Goal: Transaction & Acquisition: Purchase product/service

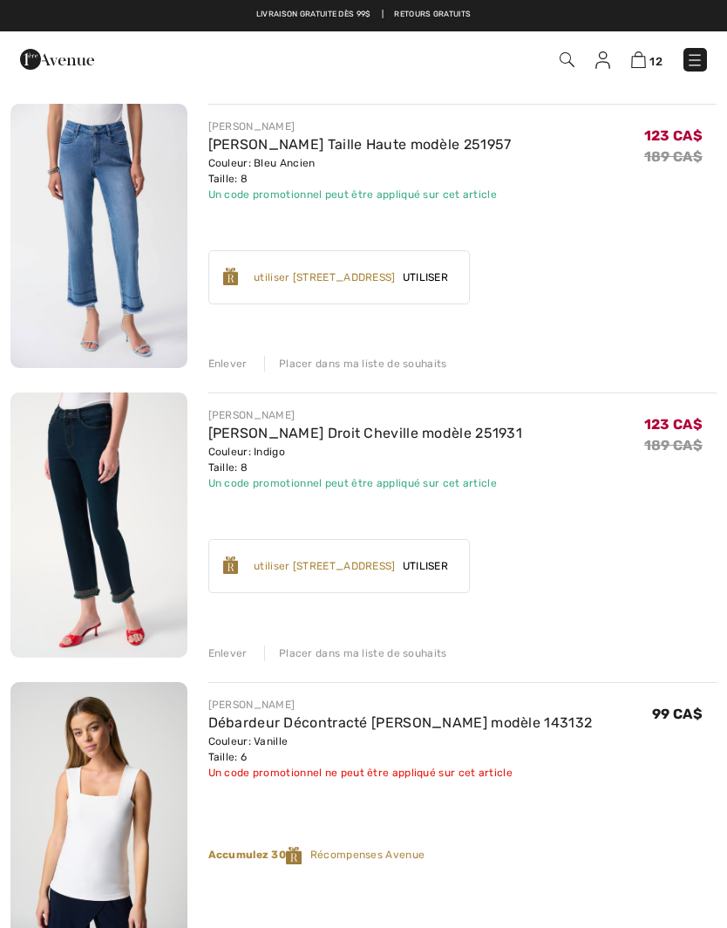
scroll to position [1889, 0]
click at [226, 652] on div "Enlever" at bounding box center [227, 654] width 39 height 16
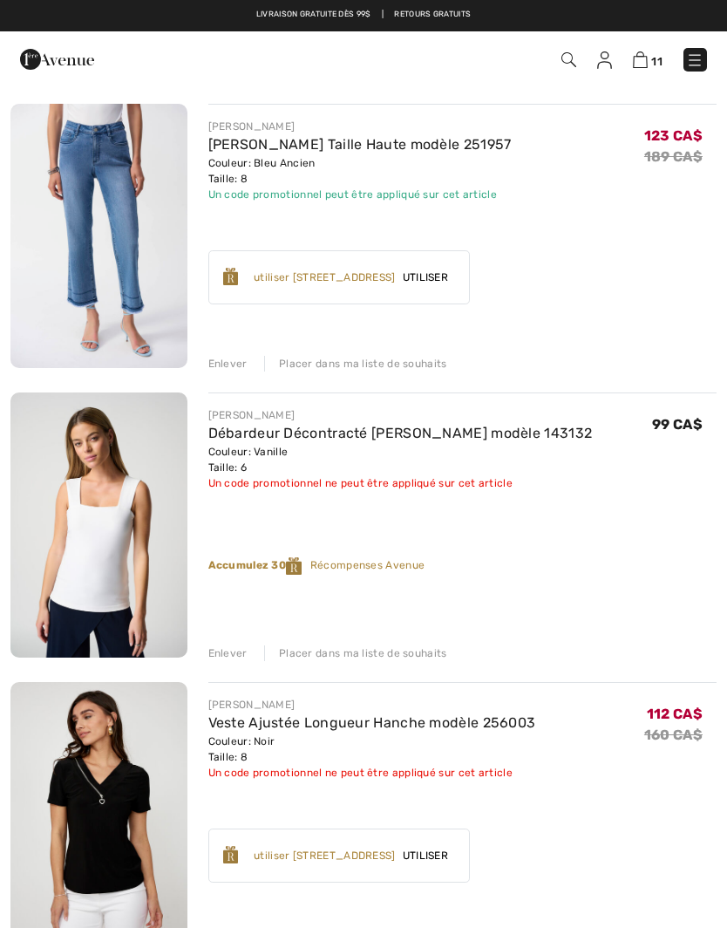
click at [225, 361] on div "Enlever" at bounding box center [227, 364] width 39 height 16
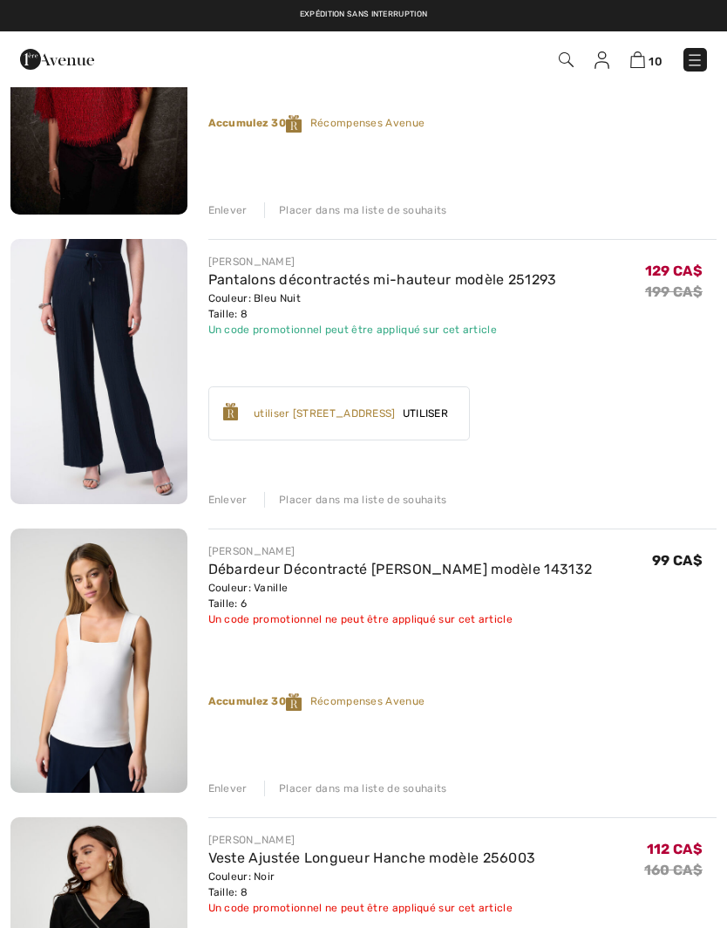
scroll to position [1463, 0]
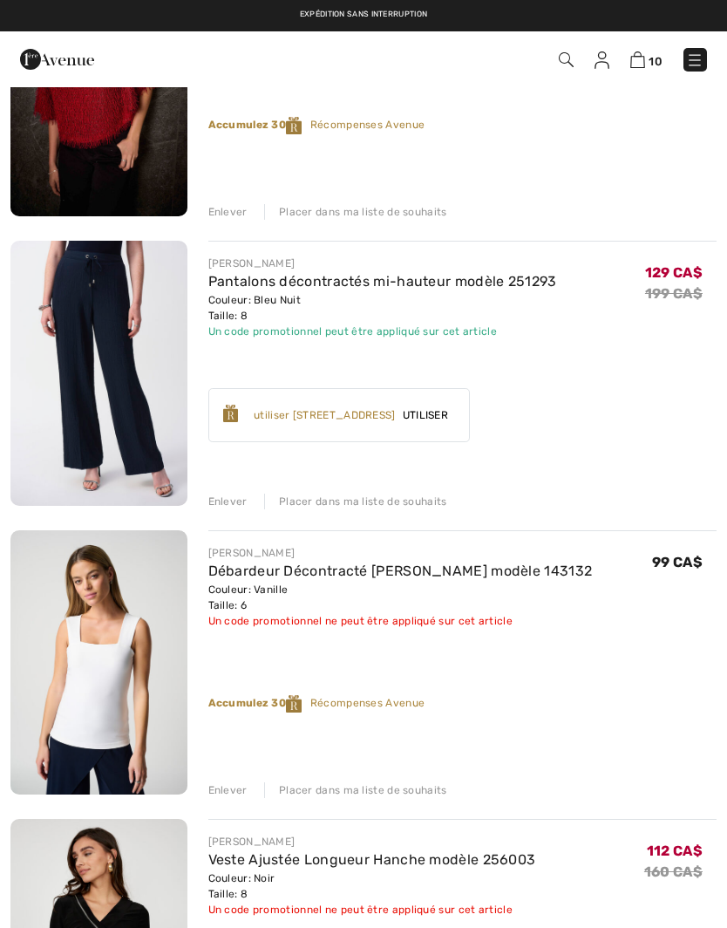
click at [227, 782] on div "Enlever" at bounding box center [227, 790] width 39 height 16
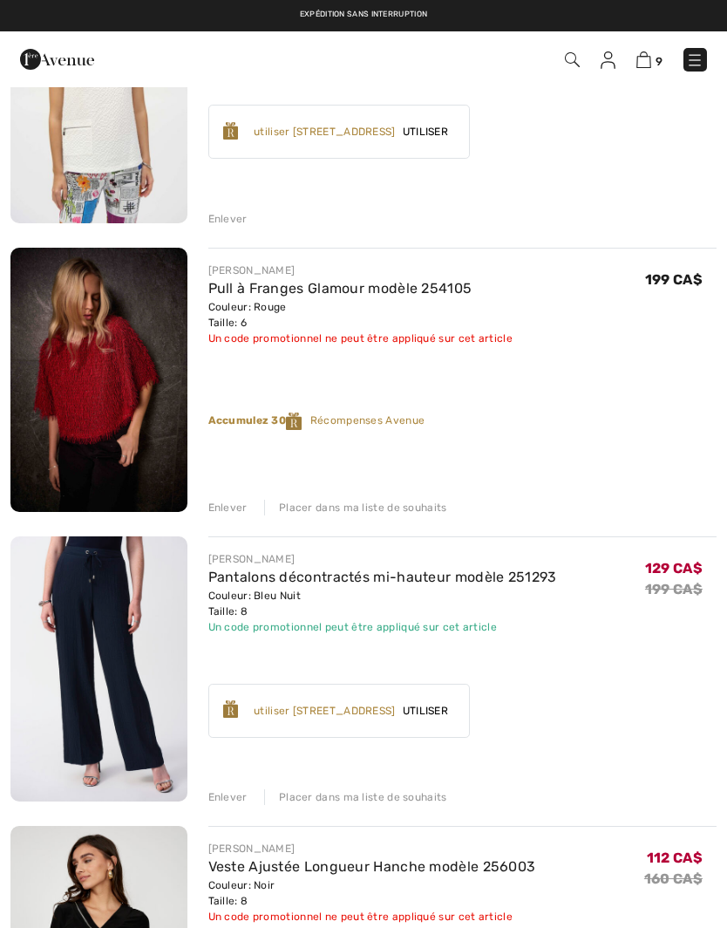
scroll to position [1165, 0]
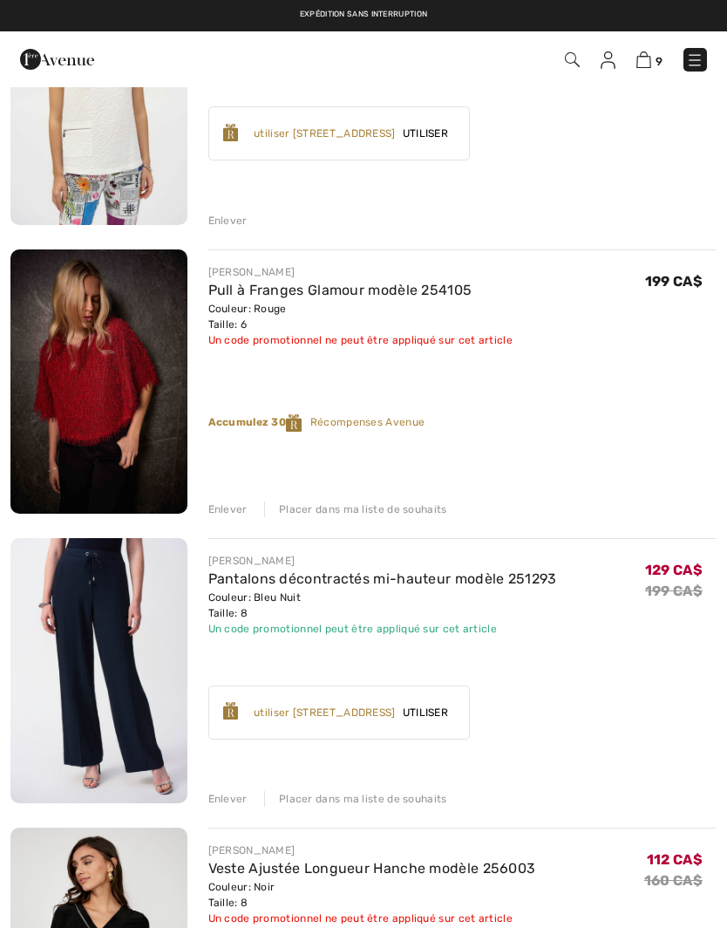
click at [392, 508] on div "Placer dans ma liste de souhaits" at bounding box center [355, 510] width 183 height 16
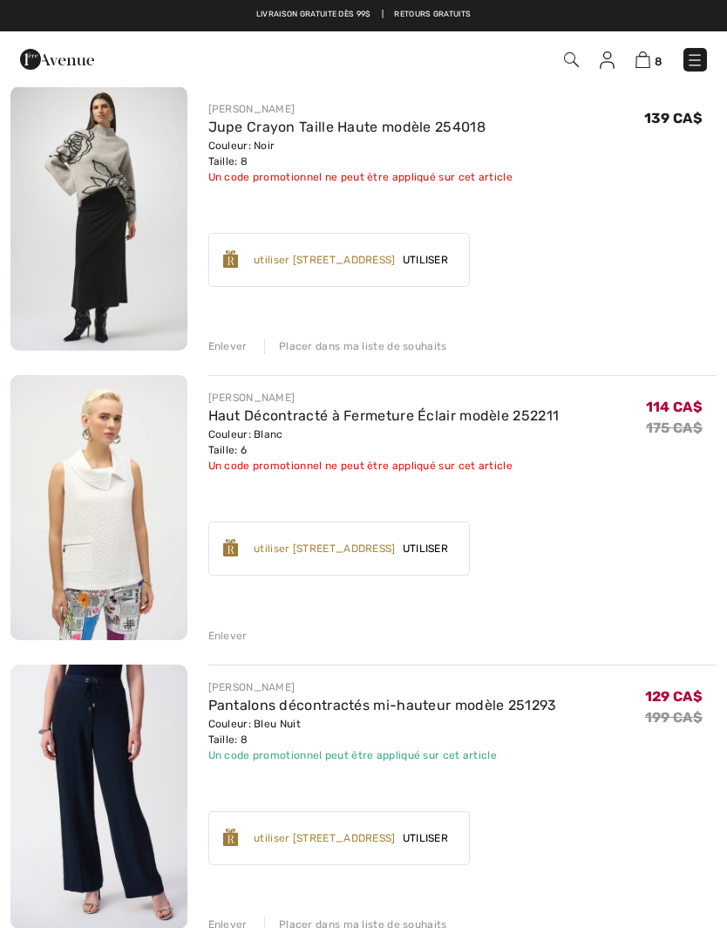
scroll to position [749, 0]
click at [402, 345] on div "Placer dans ma liste de souhaits" at bounding box center [355, 347] width 183 height 16
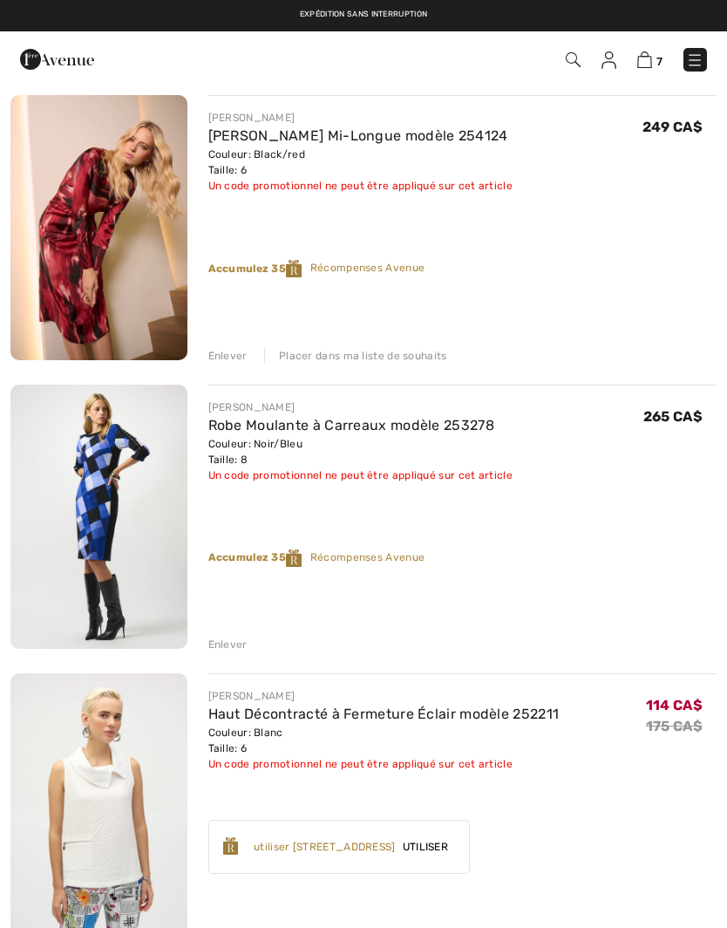
scroll to position [158, 0]
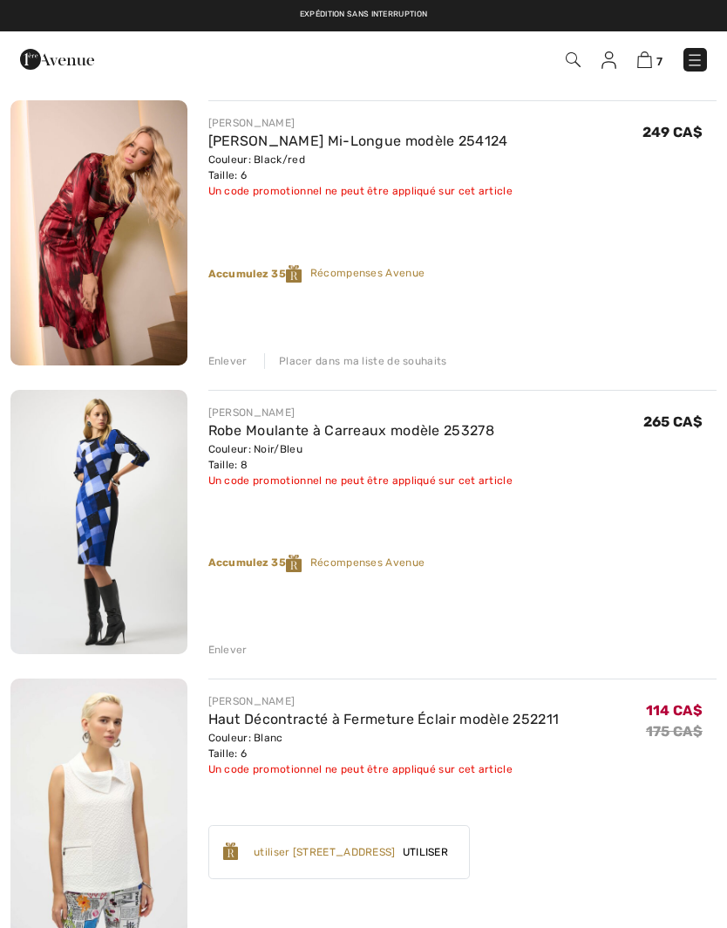
click at [380, 366] on div "Placer dans ma liste de souhaits" at bounding box center [355, 361] width 183 height 16
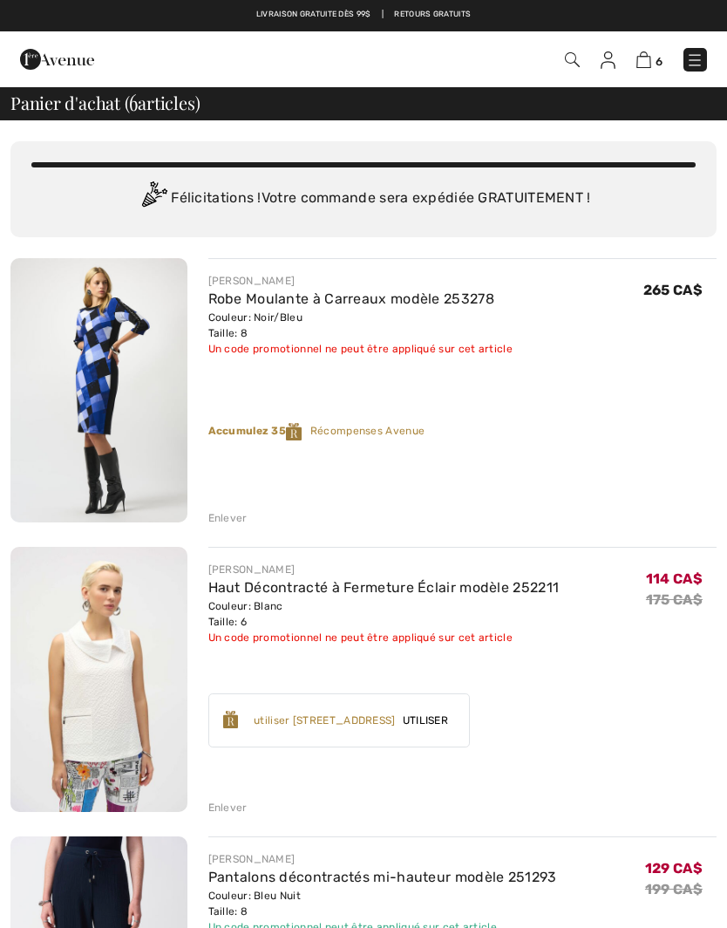
scroll to position [41, 0]
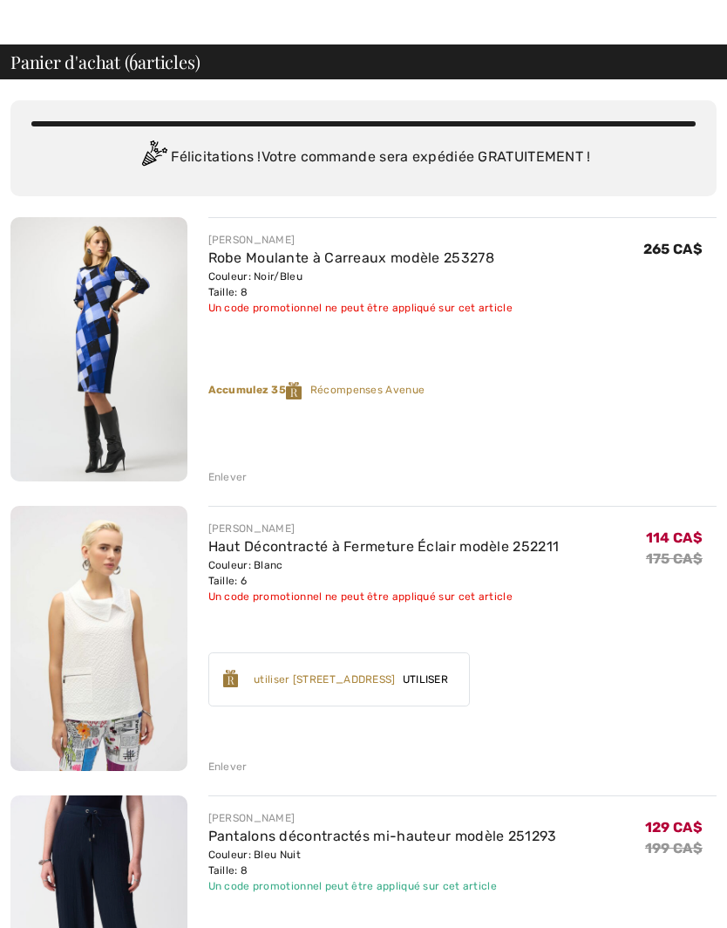
click at [330, 265] on link "Robe Moulante à Carreaux modèle 253278" at bounding box center [351, 257] width 286 height 17
click at [129, 378] on img at bounding box center [98, 349] width 177 height 264
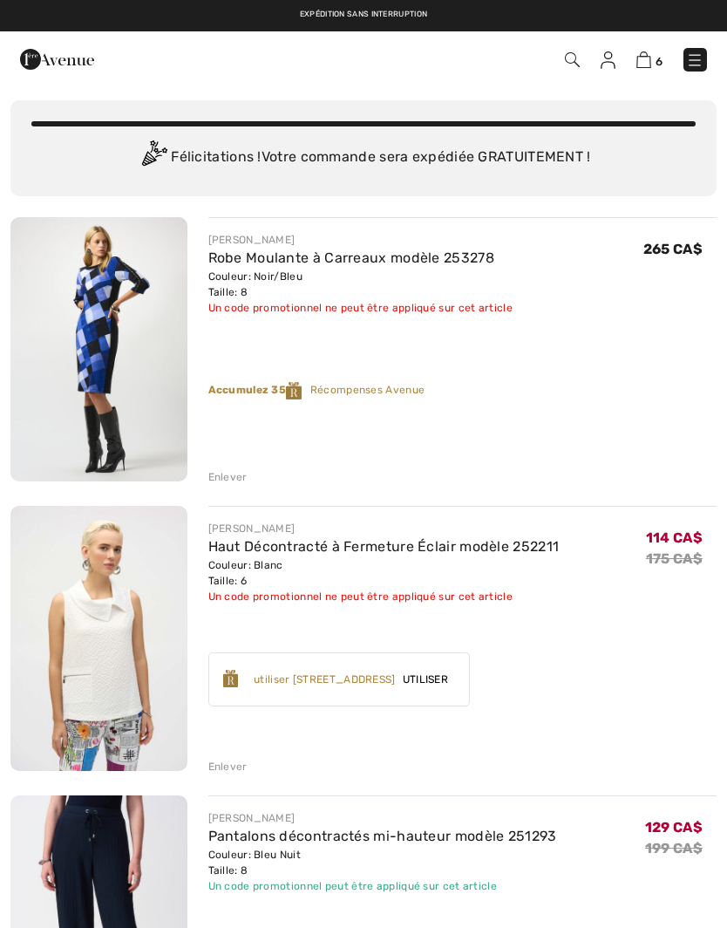
click at [236, 482] on div "Enlever" at bounding box center [227, 477] width 39 height 16
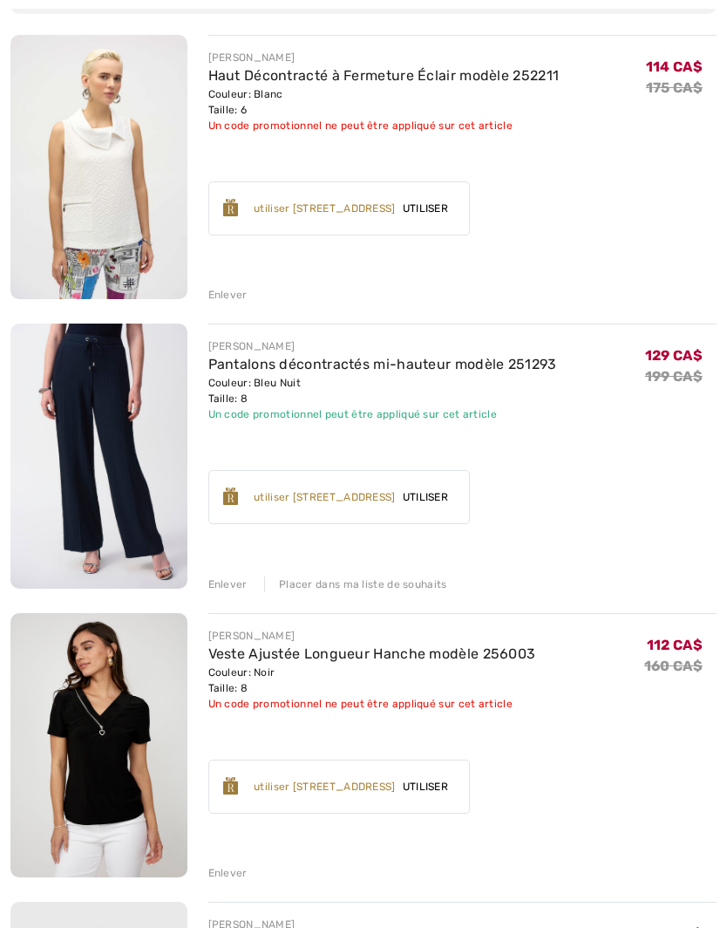
scroll to position [222, 0]
click at [229, 589] on div "Enlever" at bounding box center [227, 585] width 39 height 16
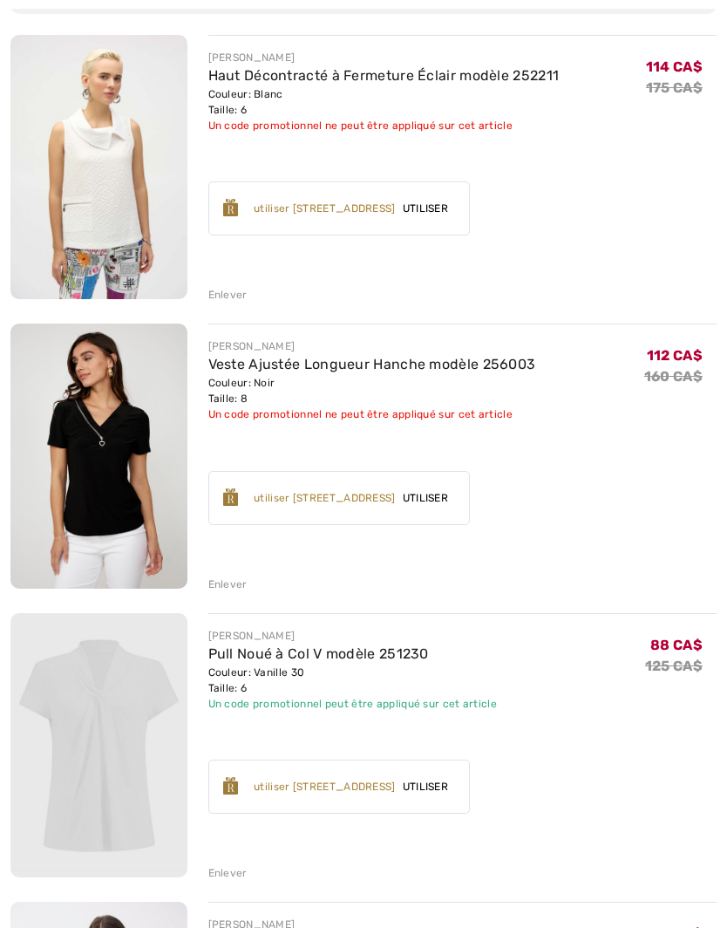
click at [225, 298] on div "Enlever" at bounding box center [227, 295] width 39 height 16
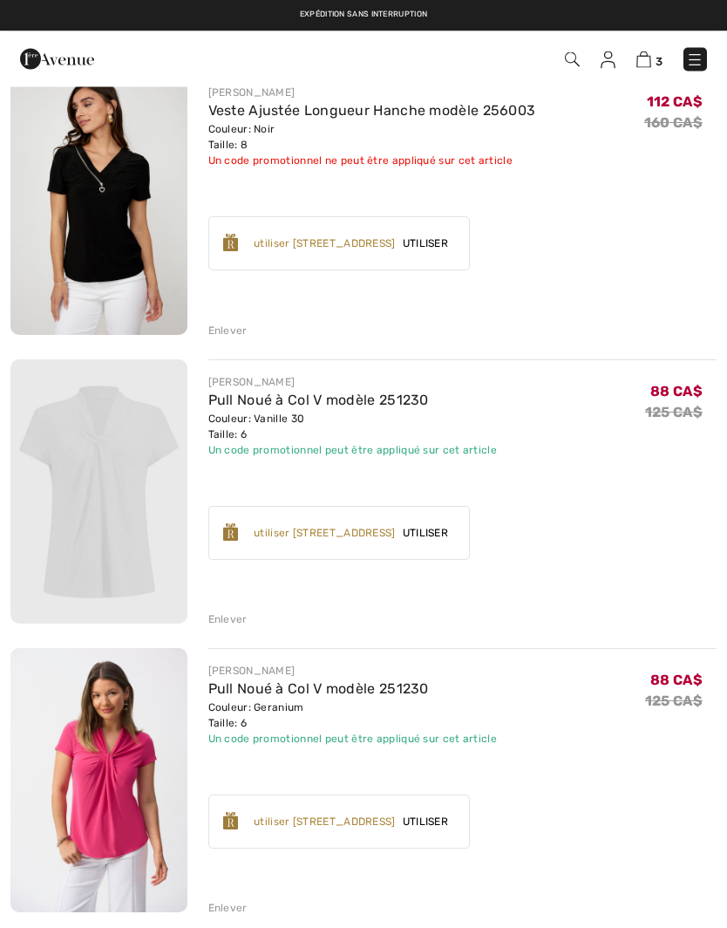
scroll to position [161, 0]
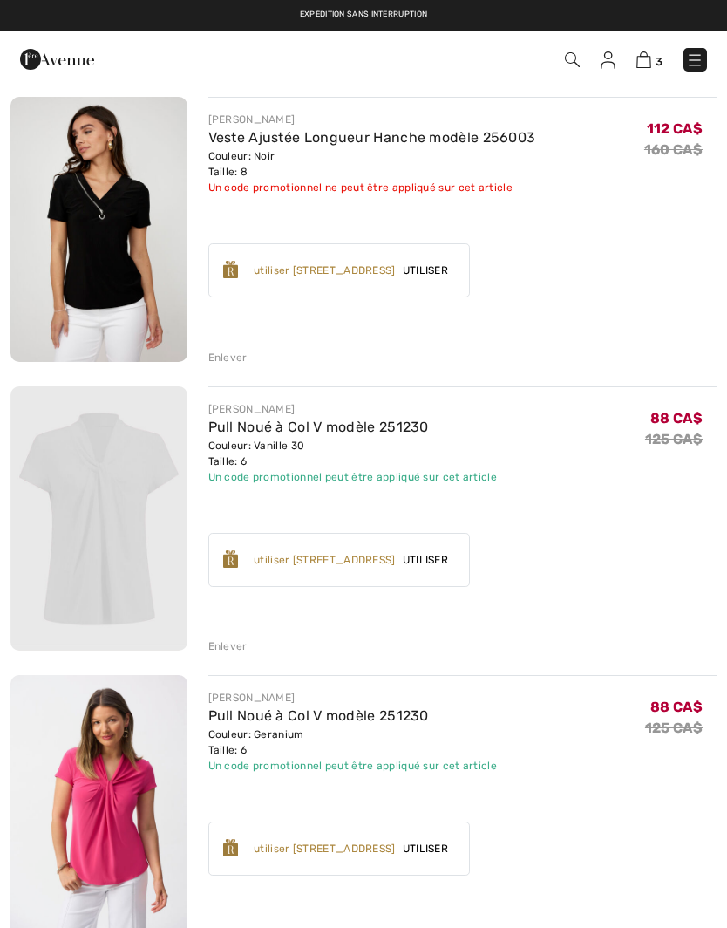
click at [123, 212] on img at bounding box center [98, 229] width 177 height 265
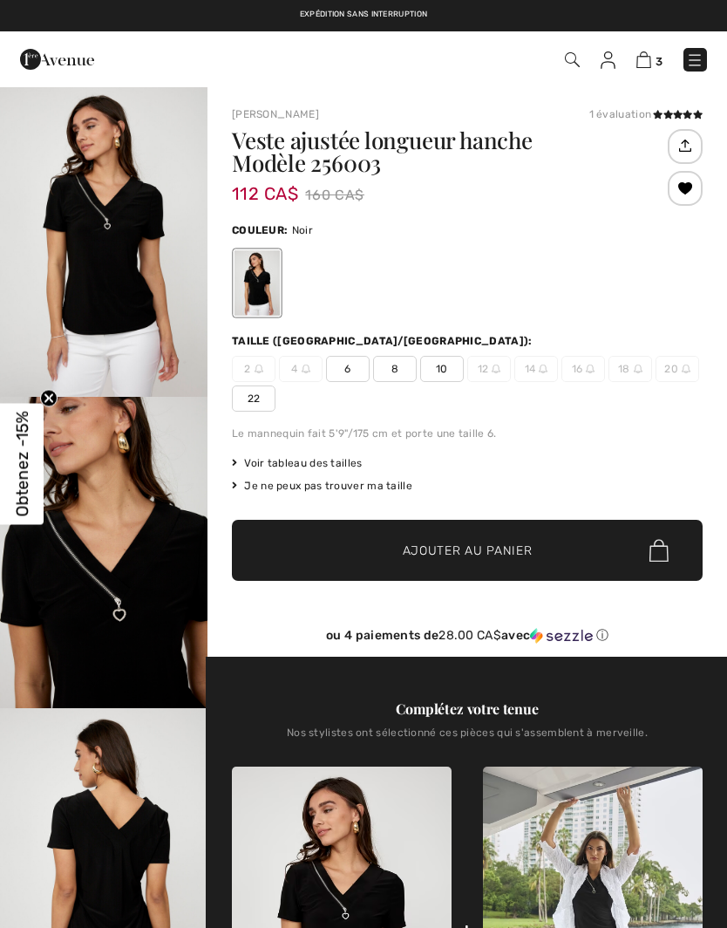
checkbox input "true"
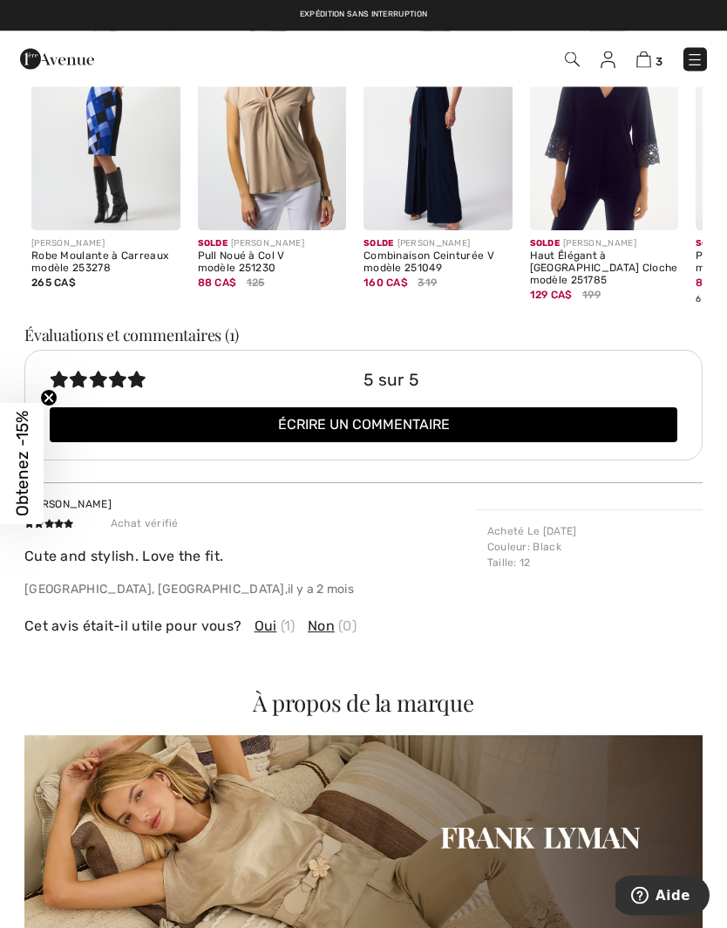
scroll to position [2281, 0]
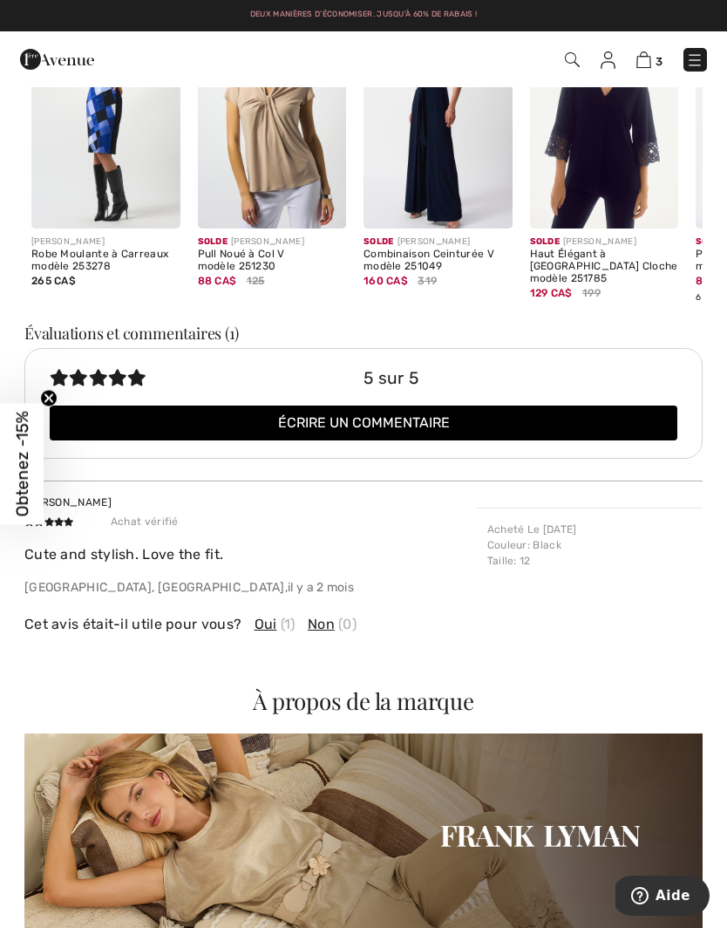
click at [149, 325] on h3 "Évaluations et commentaires (1)" at bounding box center [363, 333] width 679 height 16
click at [122, 369] on icon at bounding box center [117, 377] width 19 height 17
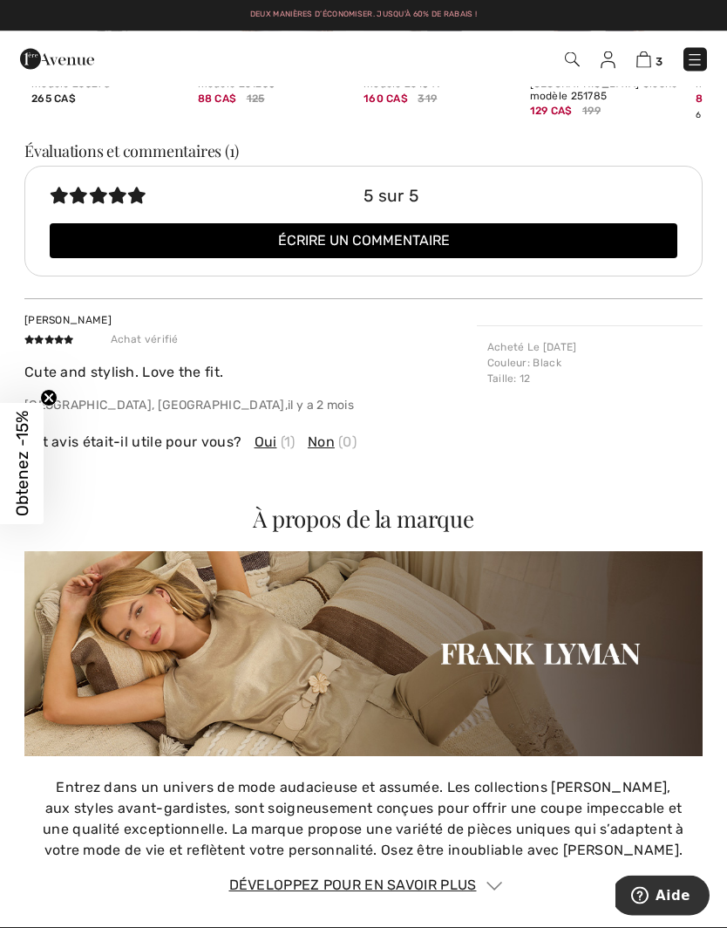
scroll to position [2469, 0]
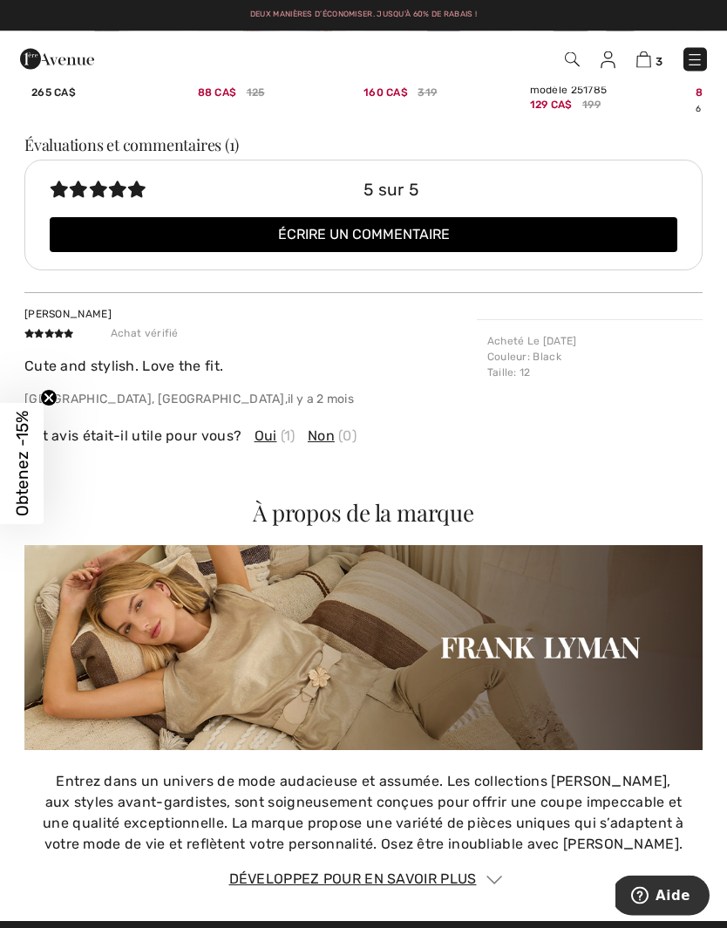
click at [136, 361] on p "Cute and stylish. Love the fit." at bounding box center [250, 367] width 453 height 21
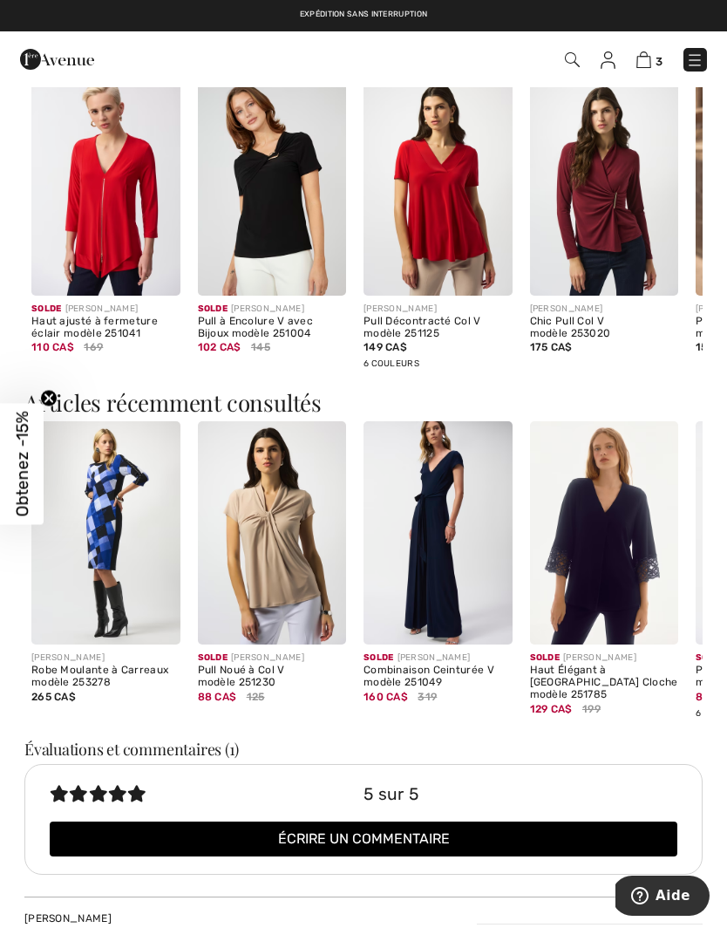
scroll to position [1864, 0]
click at [116, 786] on icon at bounding box center [117, 794] width 19 height 17
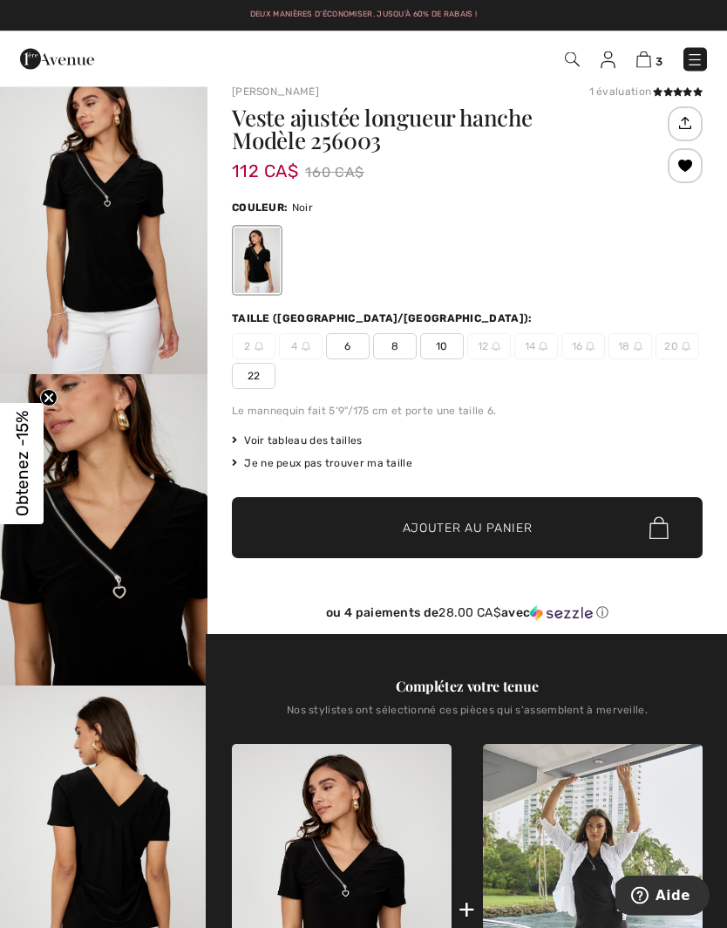
scroll to position [0, 0]
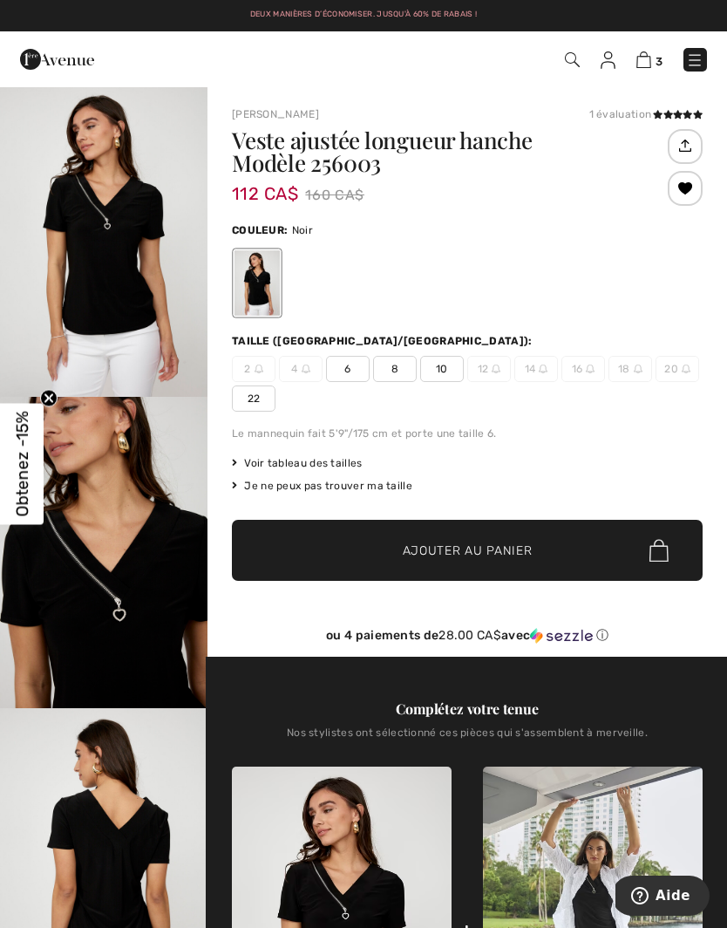
click at [632, 113] on div "1 évaluation" at bounding box center [646, 114] width 113 height 16
click at [357, 368] on span "6" at bounding box center [348, 369] width 44 height 26
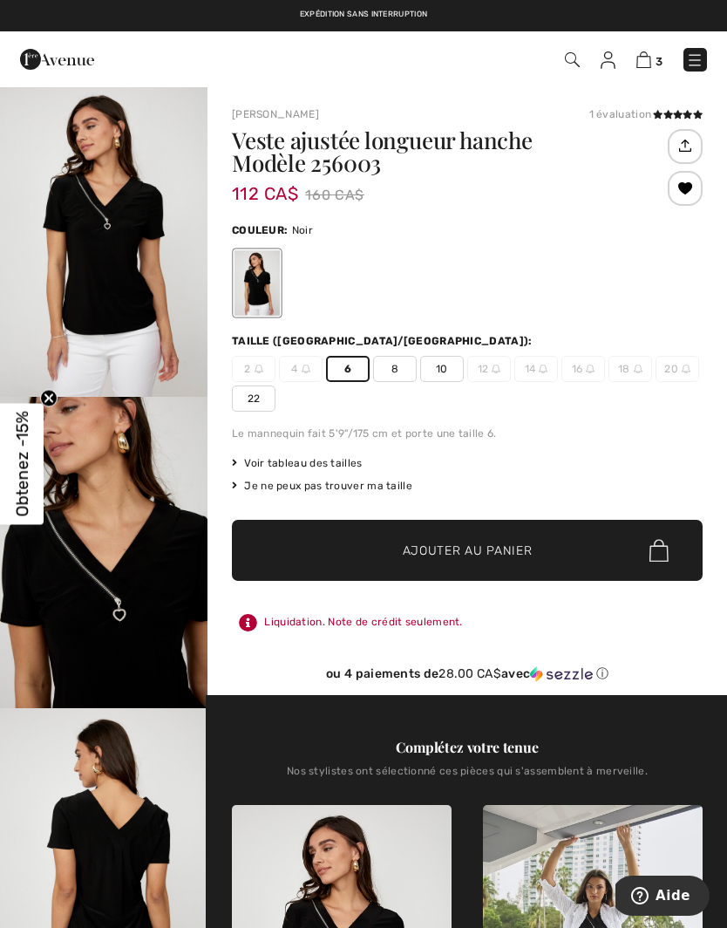
click at [493, 548] on span "Ajouter au panier" at bounding box center [468, 551] width 130 height 18
click at [649, 52] on img at bounding box center [644, 59] width 15 height 17
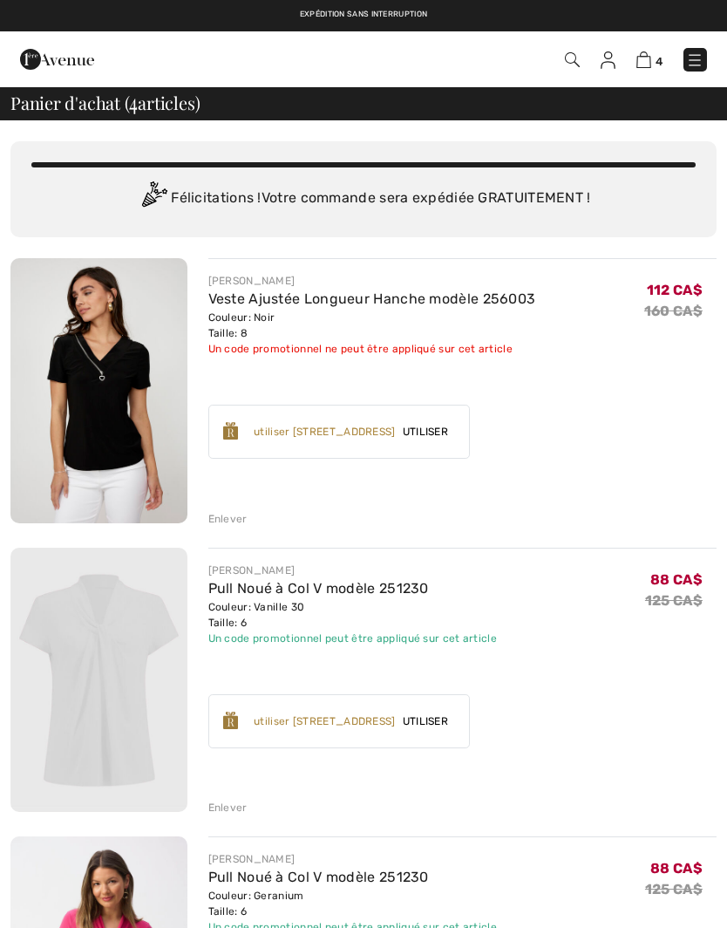
click at [651, 57] on img at bounding box center [644, 59] width 15 height 17
click at [693, 52] on img at bounding box center [694, 59] width 17 height 17
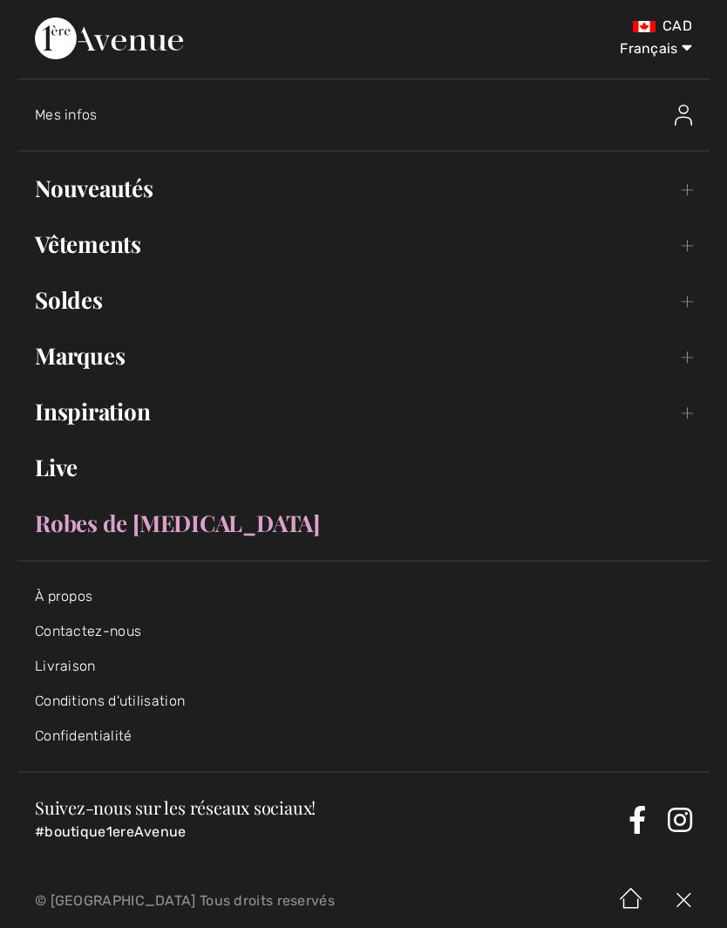
click at [666, 113] on div at bounding box center [626, 115] width 169 height 56
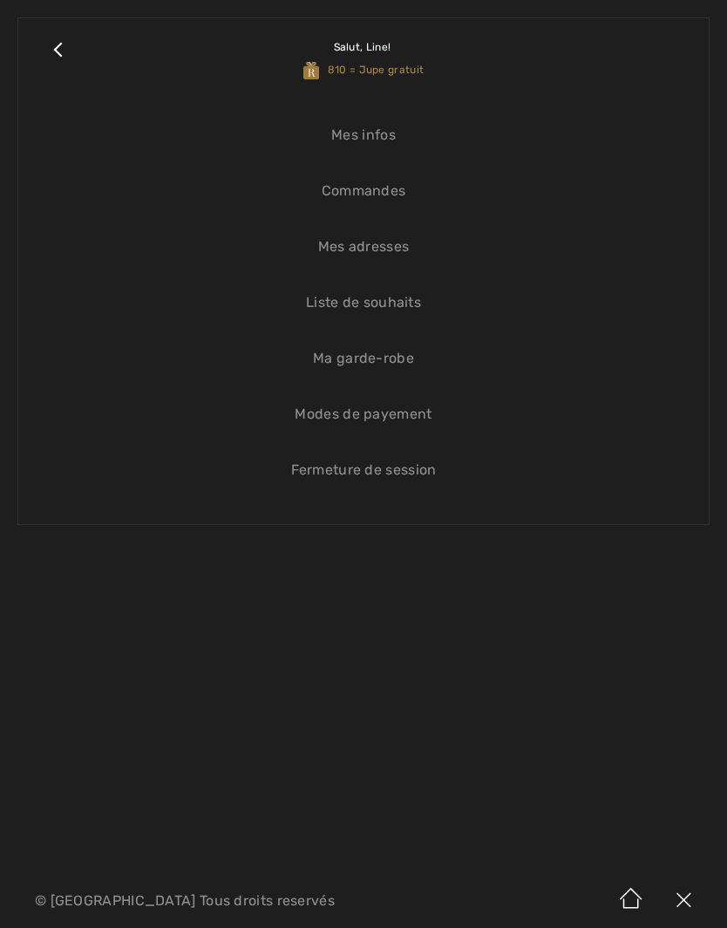
click at [67, 47] on link "Close submenu" at bounding box center [58, 58] width 44 height 45
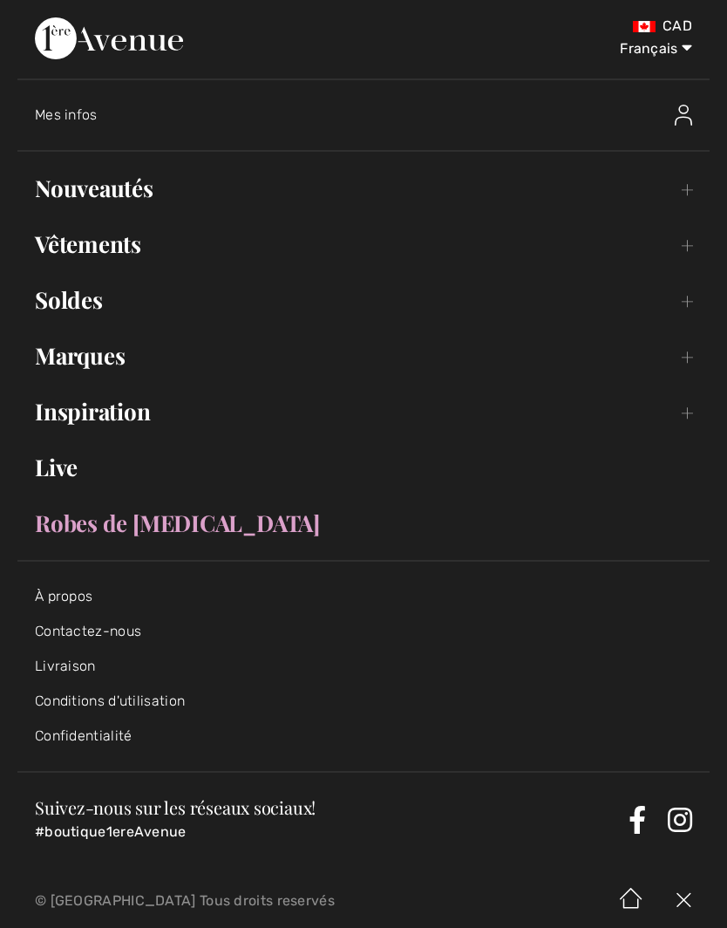
click at [693, 413] on link "Inspiration Toggle submenu" at bounding box center [363, 412] width 693 height 38
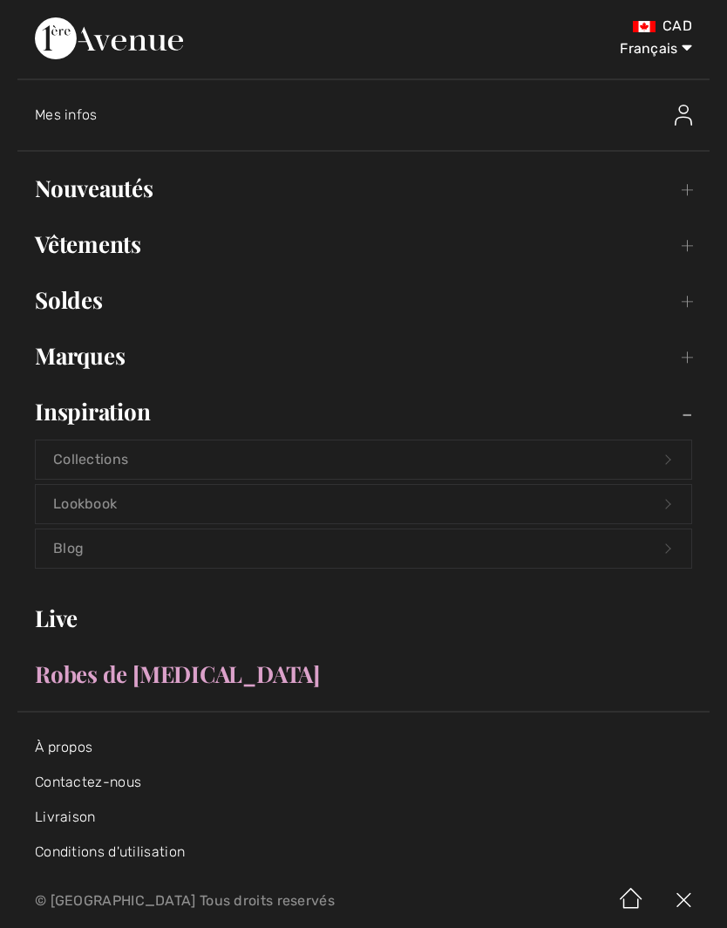
click at [660, 503] on link "Lookbook Open submenu" at bounding box center [364, 504] width 656 height 38
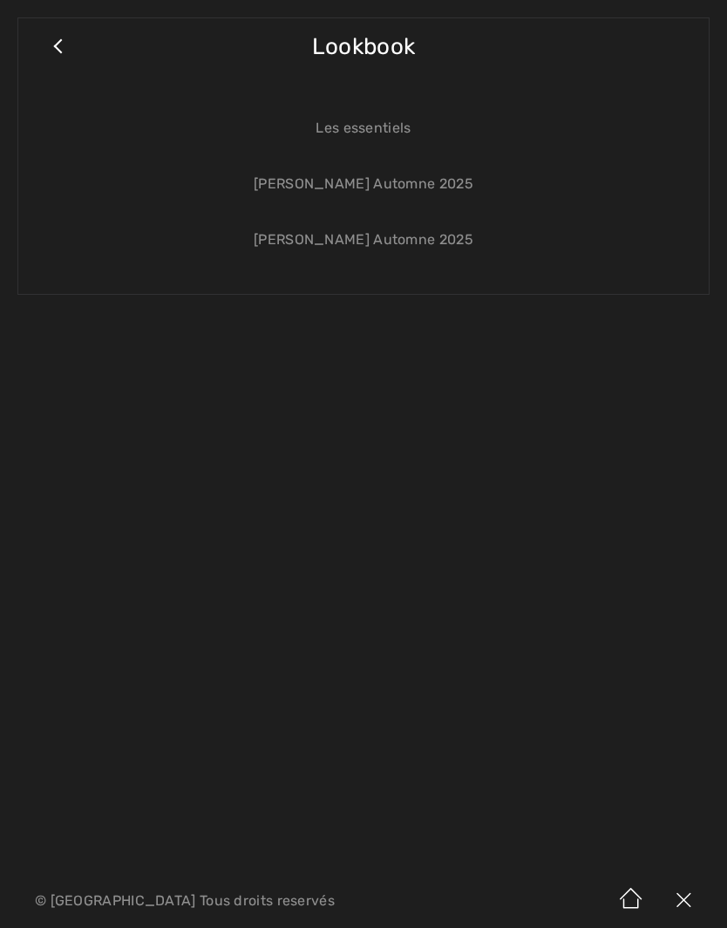
click at [444, 185] on link "[PERSON_NAME] Automne 2025" at bounding box center [364, 184] width 656 height 38
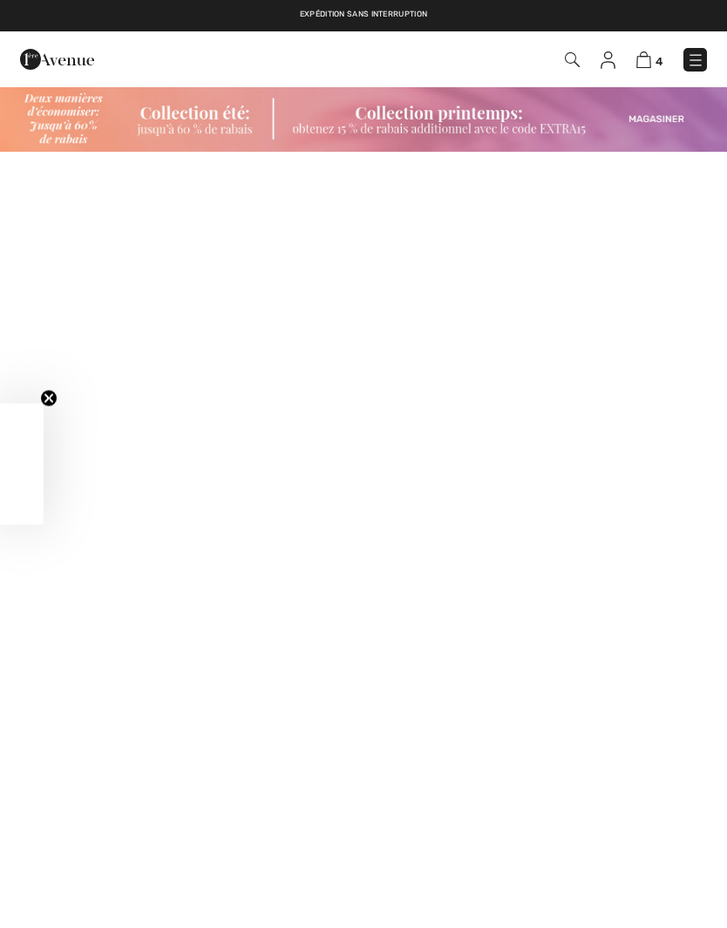
checkbox input "true"
click at [649, 54] on img at bounding box center [644, 59] width 15 height 17
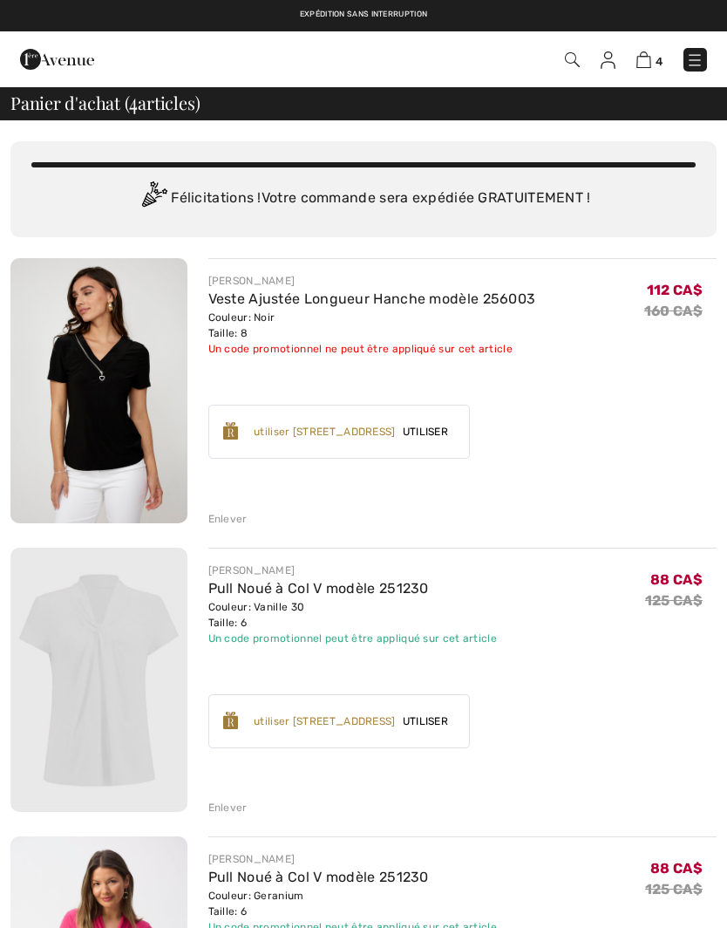
checkbox input "true"
click at [693, 58] on img at bounding box center [694, 59] width 17 height 17
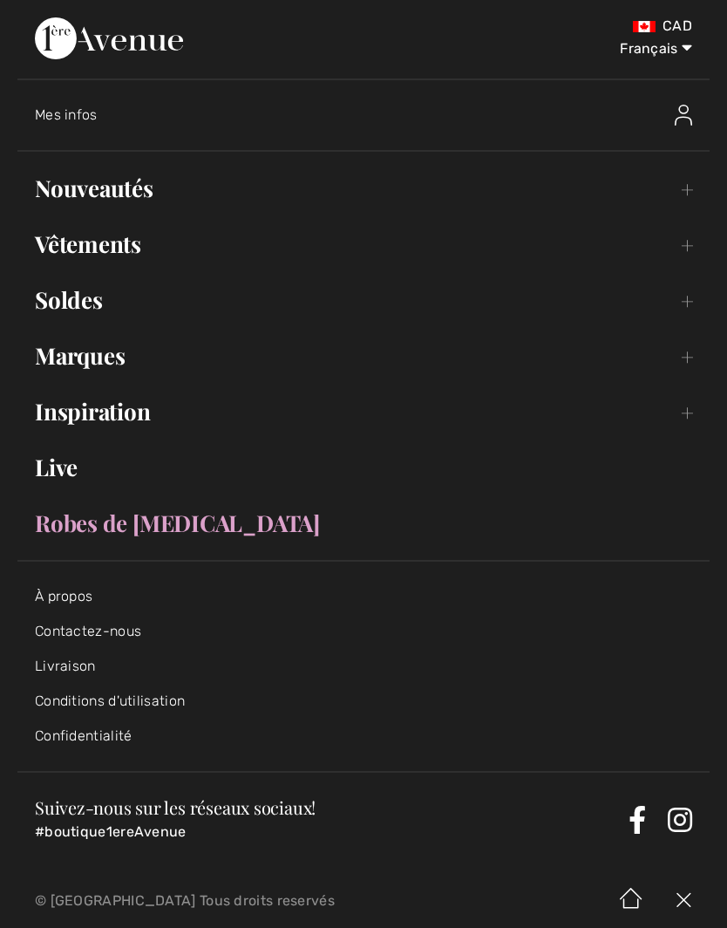
click at [675, 105] on img at bounding box center [683, 115] width 17 height 21
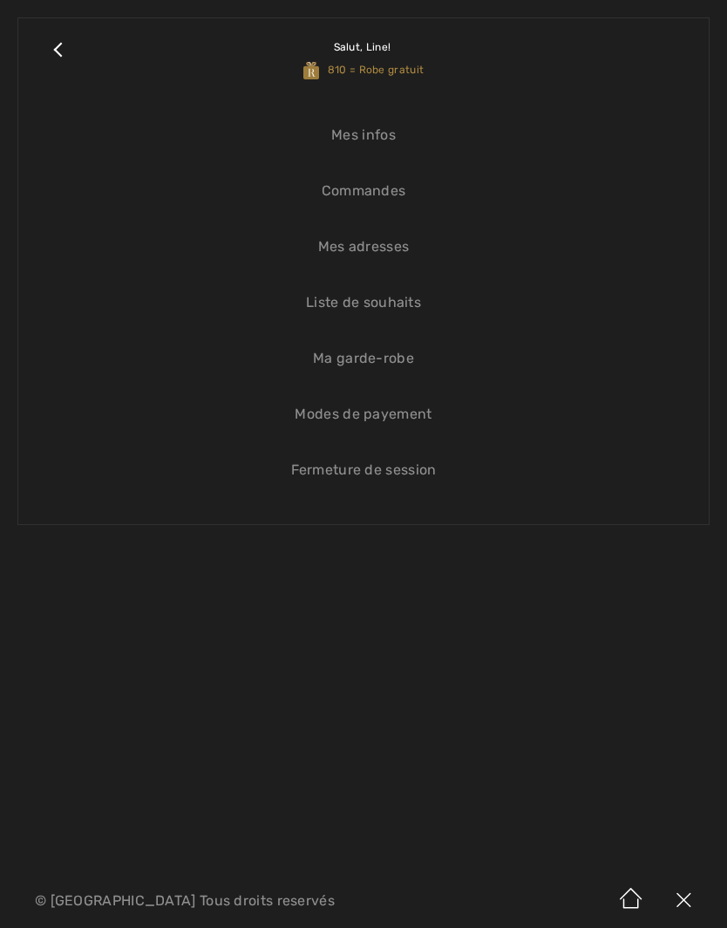
click at [69, 55] on link "Close submenu" at bounding box center [58, 58] width 44 height 45
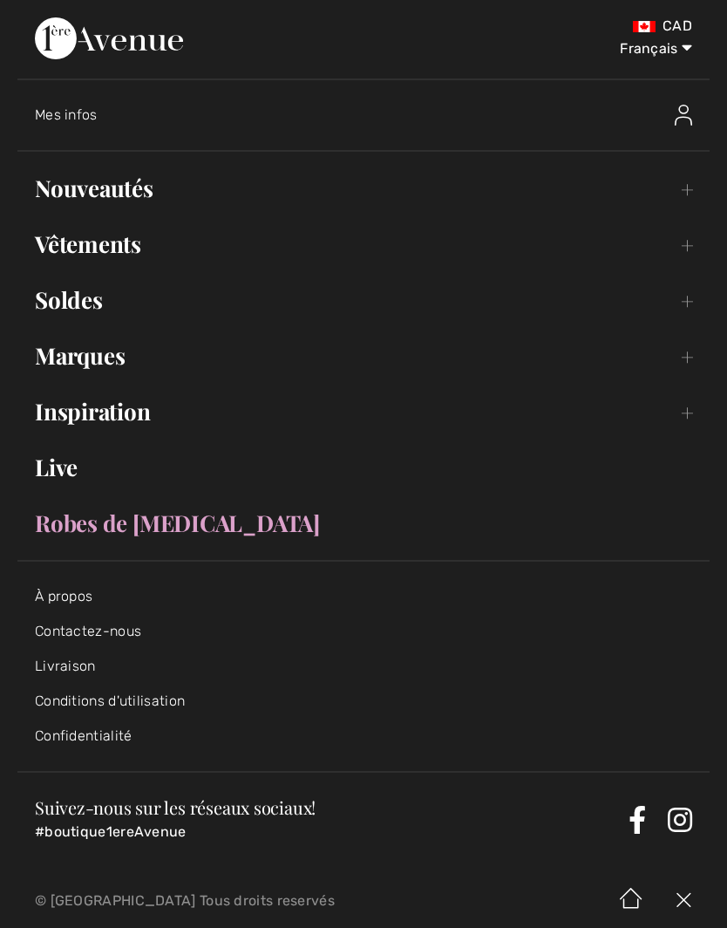
click at [692, 112] on img at bounding box center [683, 115] width 17 height 21
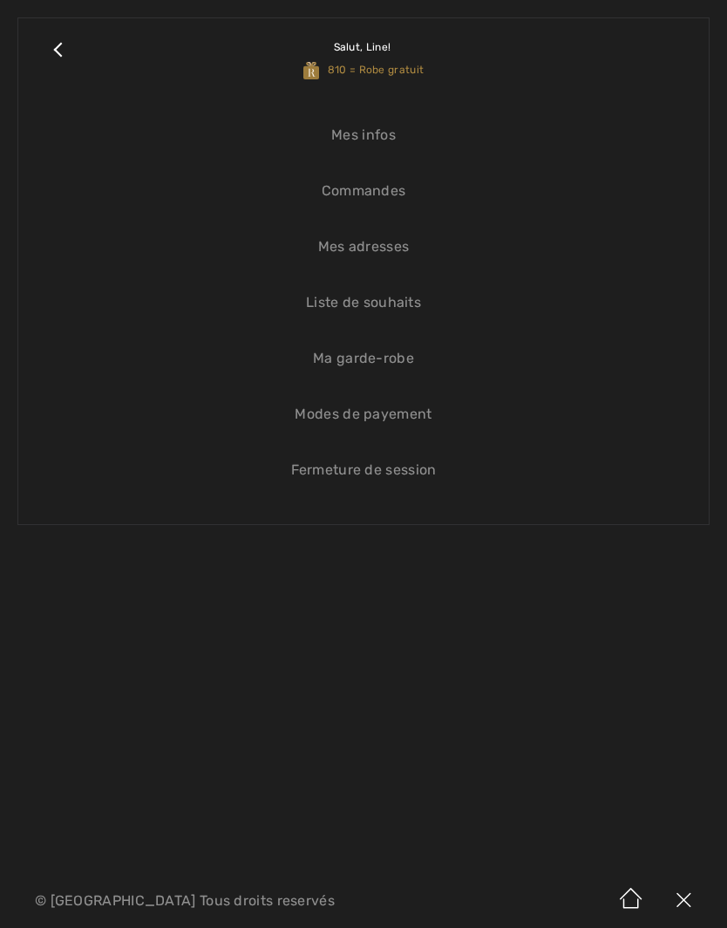
click at [399, 413] on link "Modes de payement" at bounding box center [364, 414] width 656 height 38
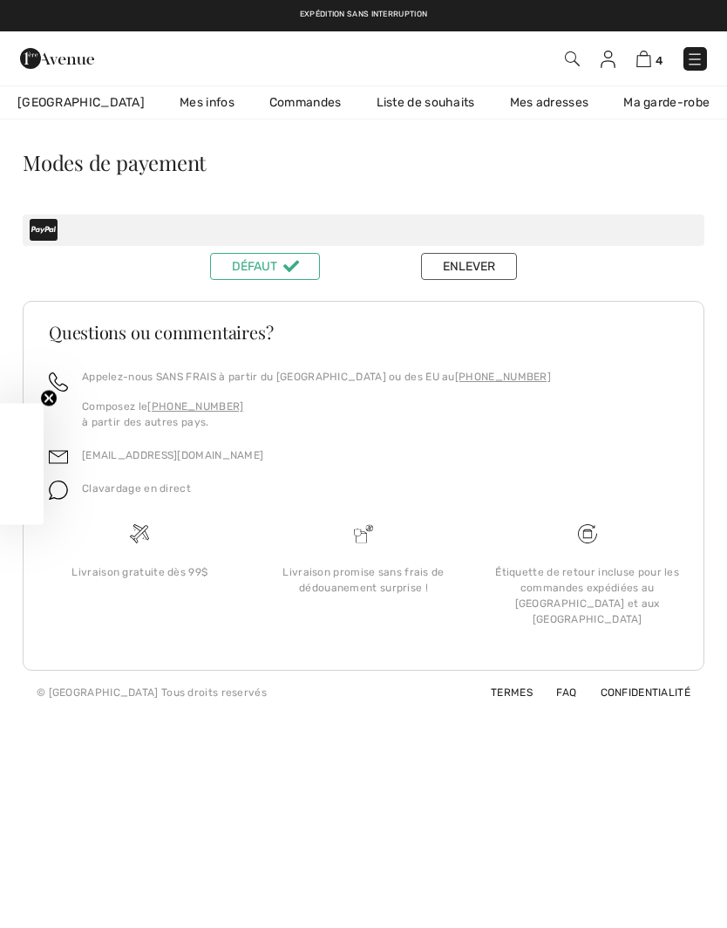
checkbox input "true"
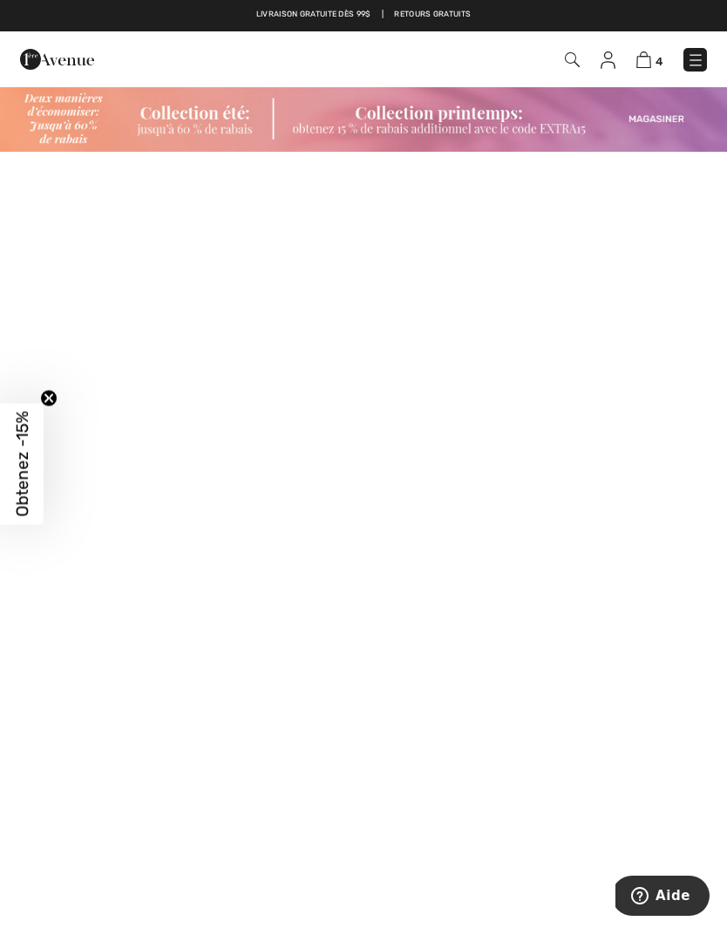
click at [458, 119] on img at bounding box center [363, 118] width 727 height 66
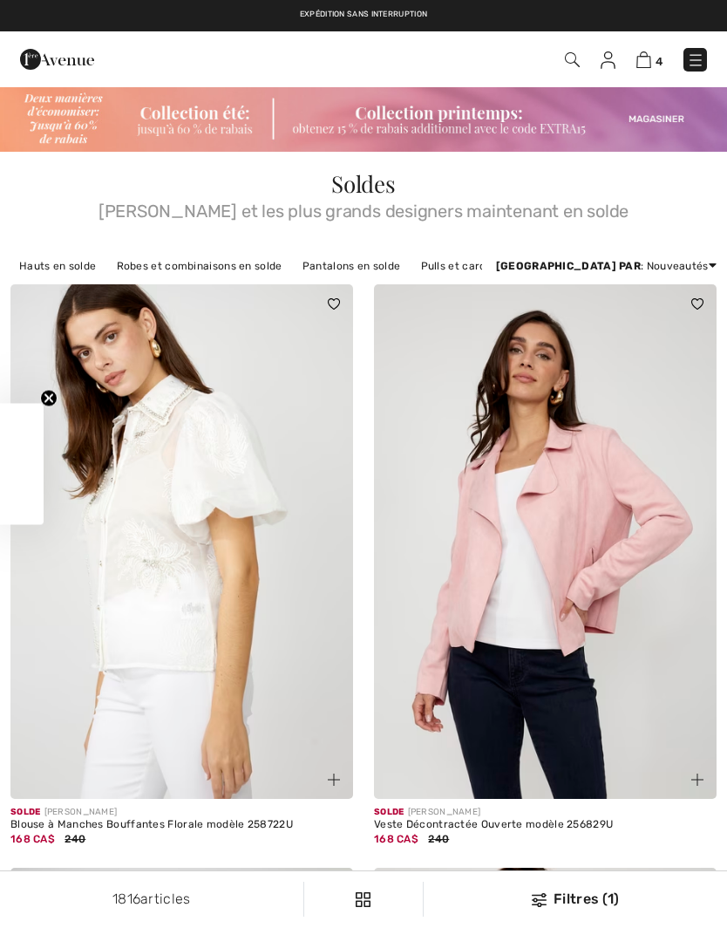
checkbox input "true"
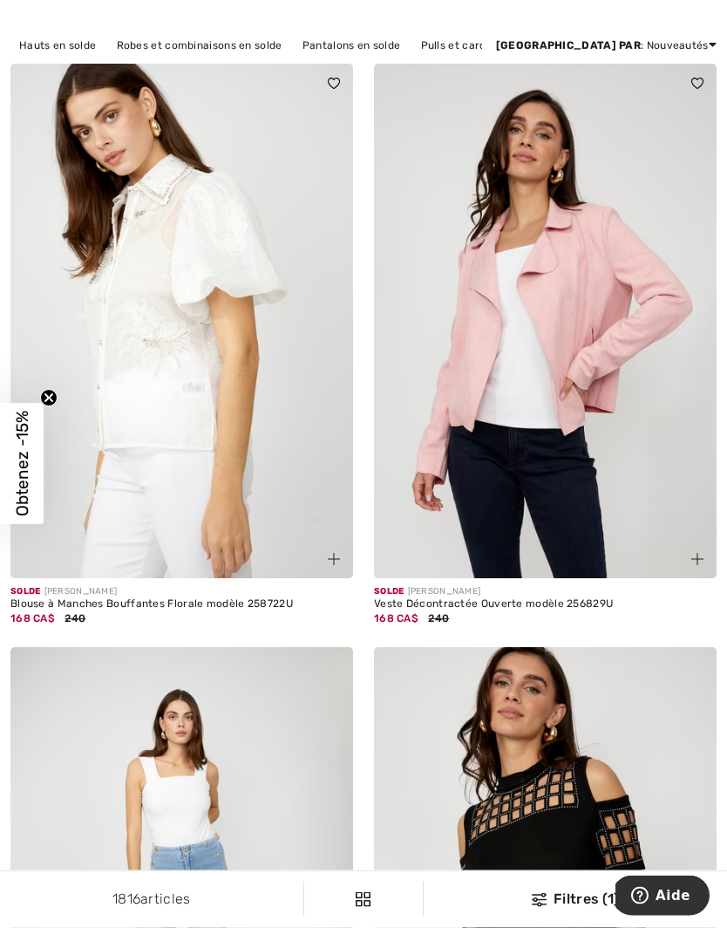
scroll to position [292, 0]
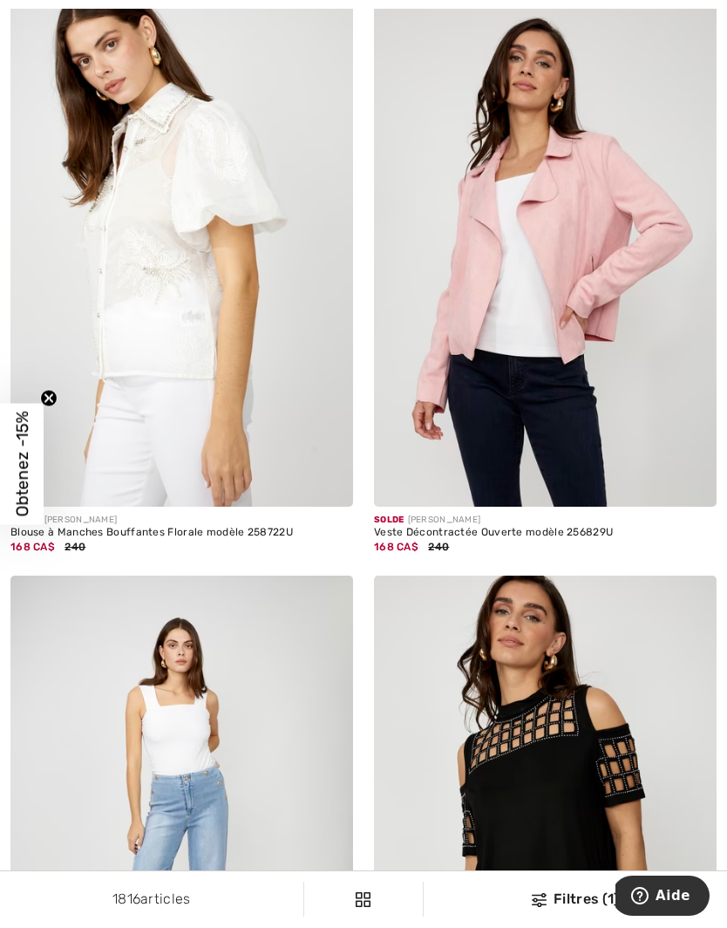
click at [557, 910] on div "Filtres (1)" at bounding box center [575, 899] width 283 height 21
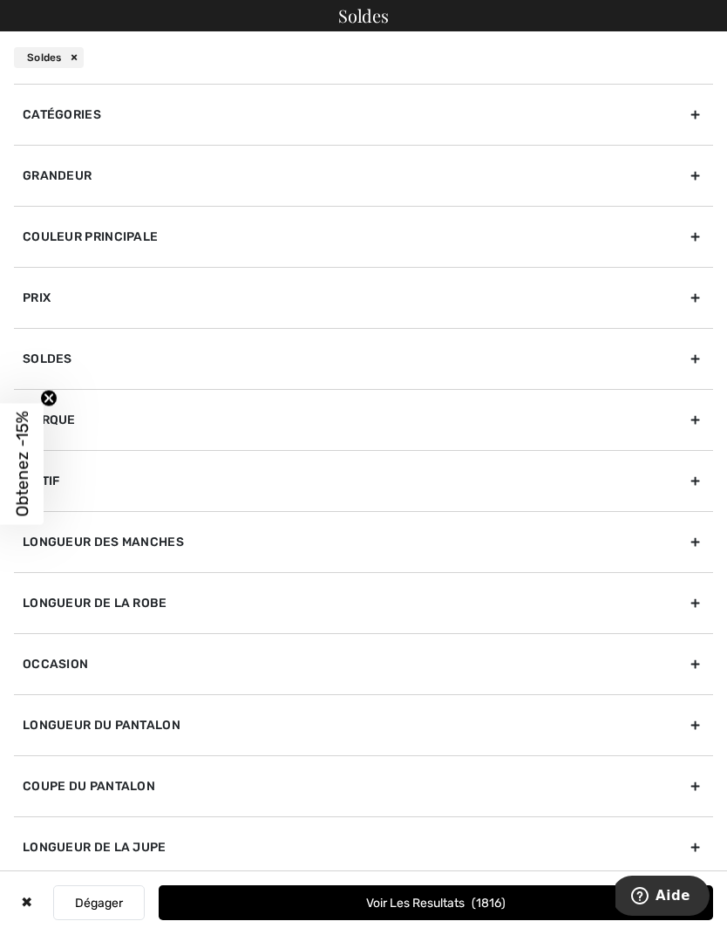
click at [691, 121] on div "Catégories" at bounding box center [364, 114] width 700 height 61
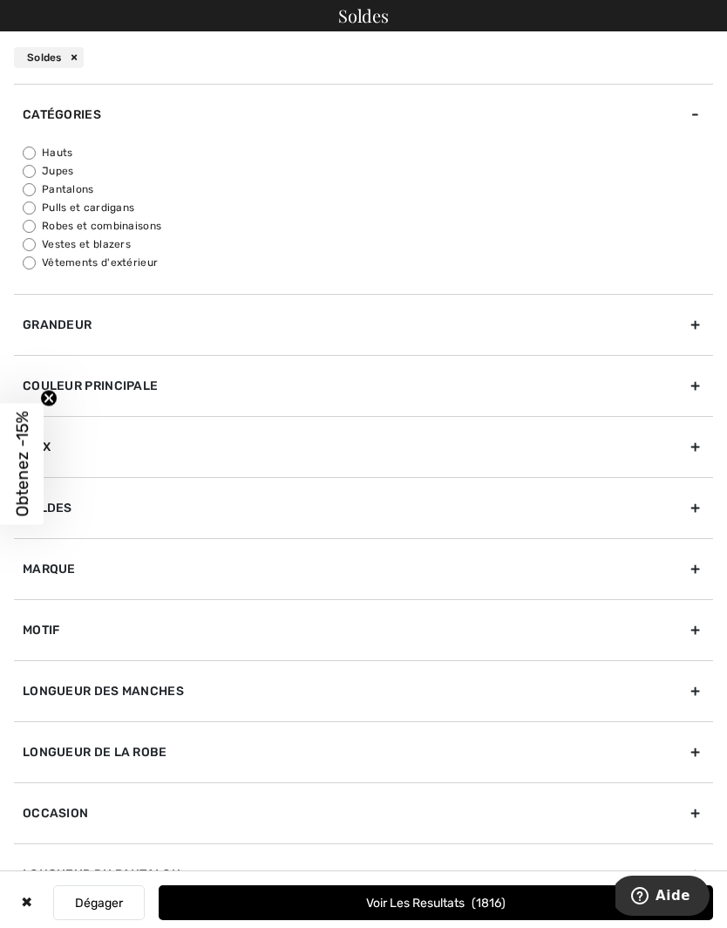
click at [586, 212] on label "Pulls et cardigans" at bounding box center [368, 208] width 691 height 16
click at [36, 212] on input "Pulls et cardigans" at bounding box center [29, 208] width 13 height 13
radio input "true"
click at [31, 213] on input "Pulls et cardigans" at bounding box center [29, 208] width 13 height 13
click at [35, 208] on input "Pulls et cardigans" at bounding box center [29, 208] width 13 height 13
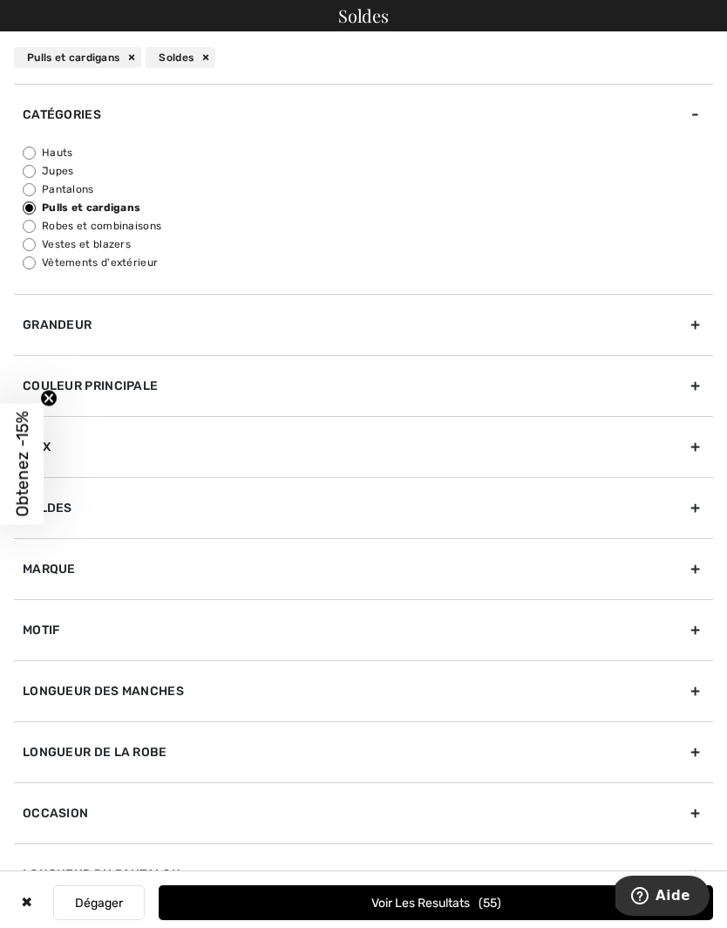
click at [34, 203] on input "Pulls et cardigans" at bounding box center [29, 208] width 13 height 13
click at [35, 205] on input "Pulls et cardigans" at bounding box center [29, 208] width 13 height 13
click at [696, 117] on div "Catégories" at bounding box center [364, 114] width 700 height 61
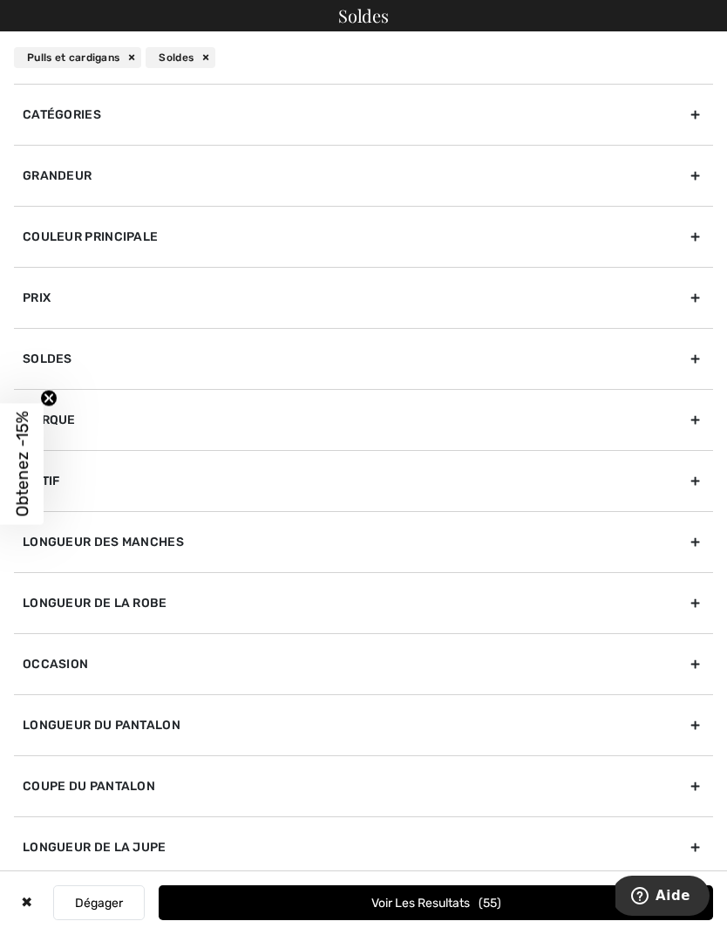
click at [135, 54] on div "Pulls et cardigans" at bounding box center [77, 57] width 127 height 21
click at [693, 365] on div "Soldes" at bounding box center [364, 358] width 700 height 61
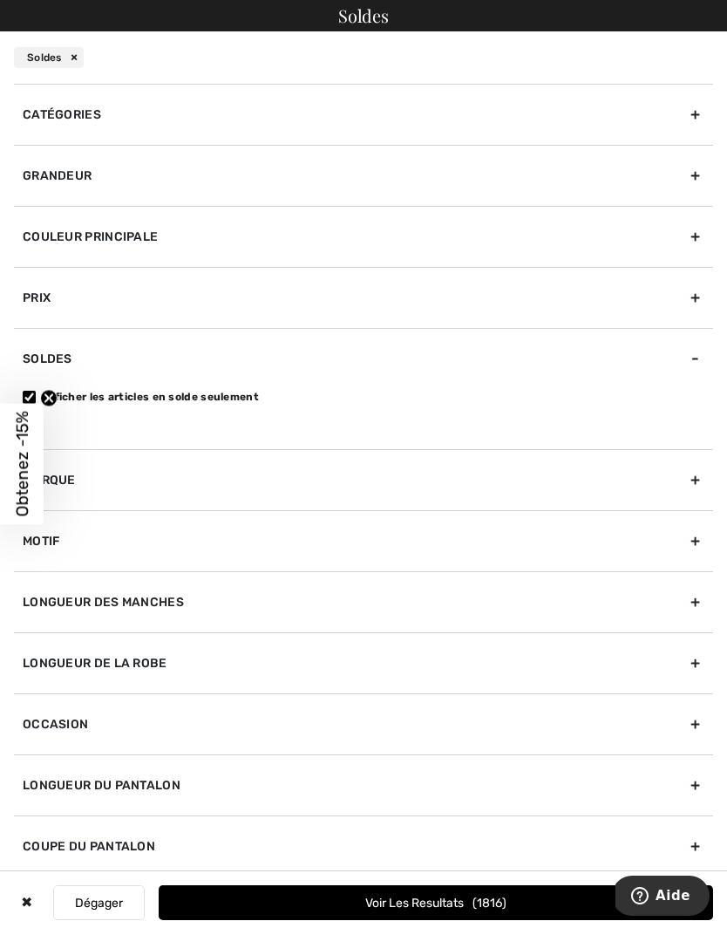
scroll to position [396, 0]
click at [528, 378] on div "Soldes" at bounding box center [364, 358] width 700 height 61
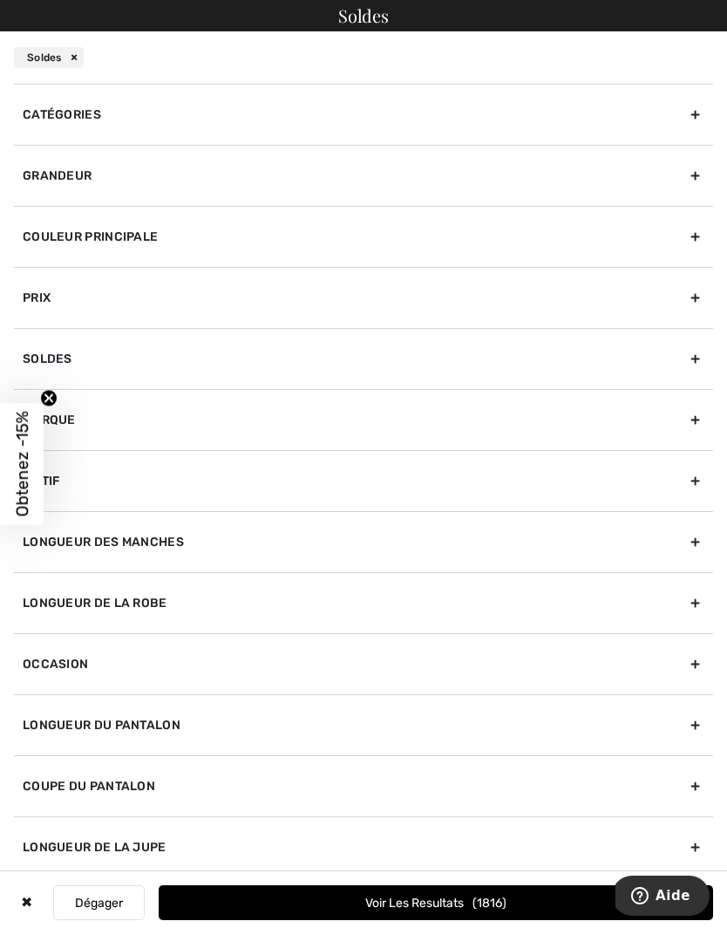
scroll to position [590, 0]
click at [30, 480] on span "Obtenez -15%" at bounding box center [22, 465] width 20 height 106
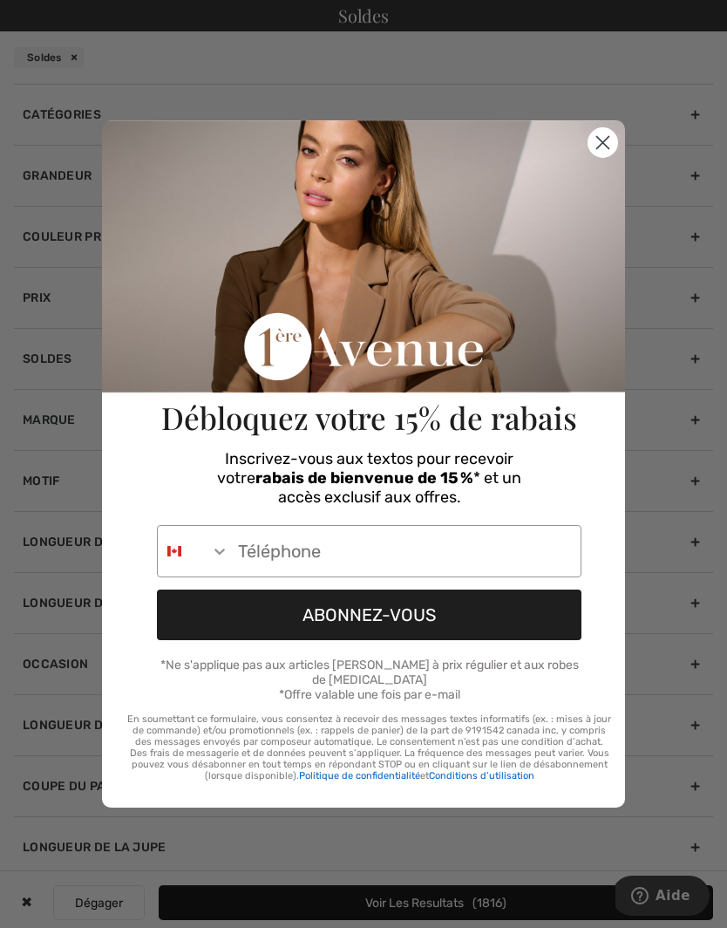
click at [606, 157] on circle "Close dialog" at bounding box center [603, 142] width 29 height 29
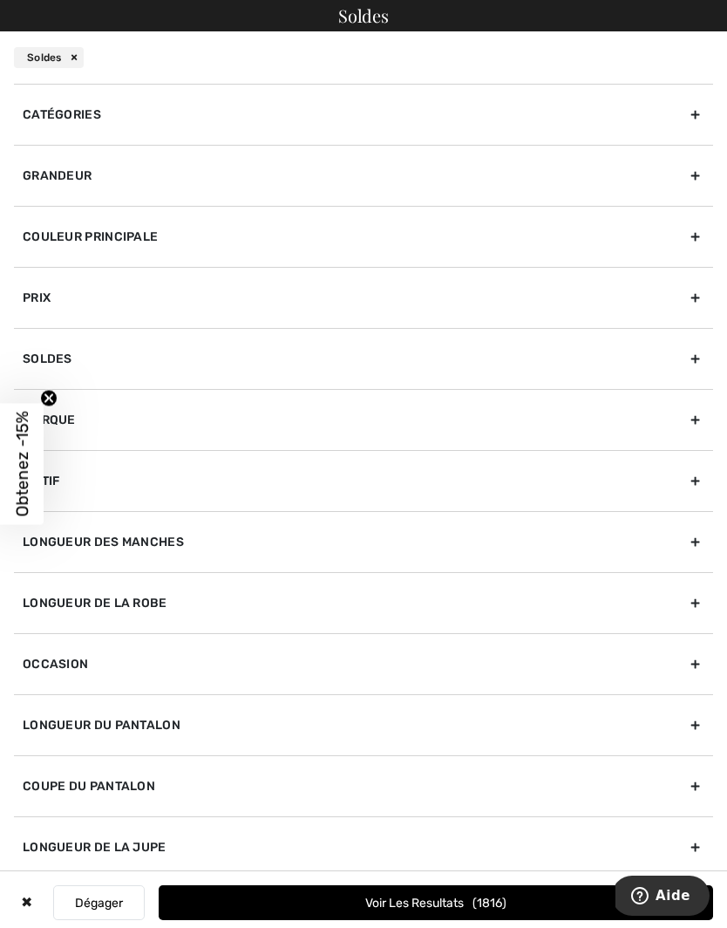
click at [686, 119] on div "Catégories" at bounding box center [364, 114] width 700 height 61
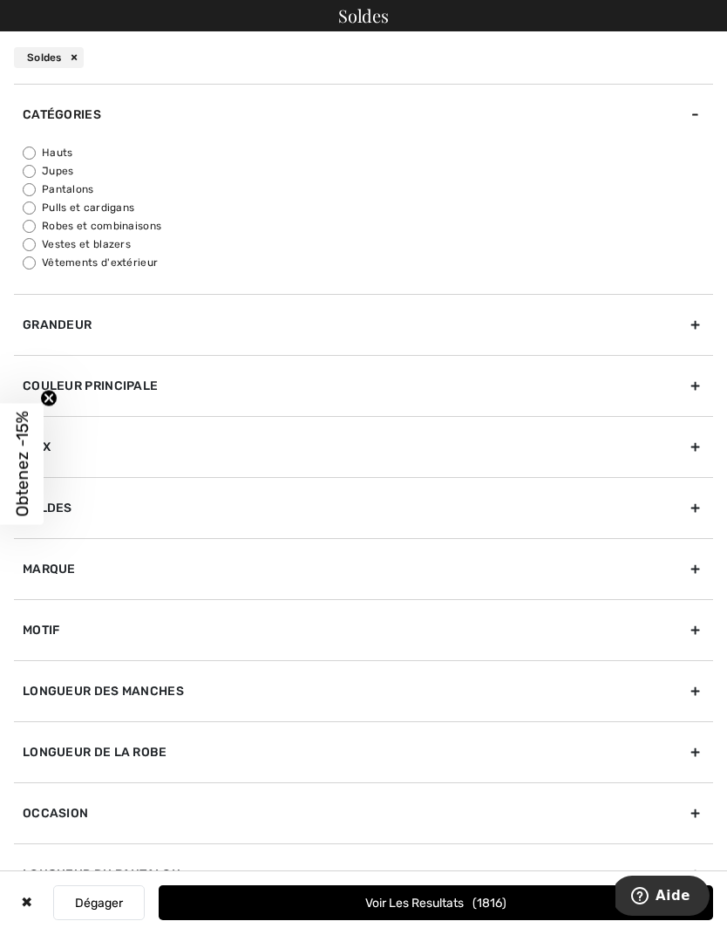
click at [31, 188] on input "Pantalons" at bounding box center [29, 189] width 13 height 13
radio input "true"
click at [693, 323] on div "Grandeur" at bounding box center [364, 324] width 700 height 61
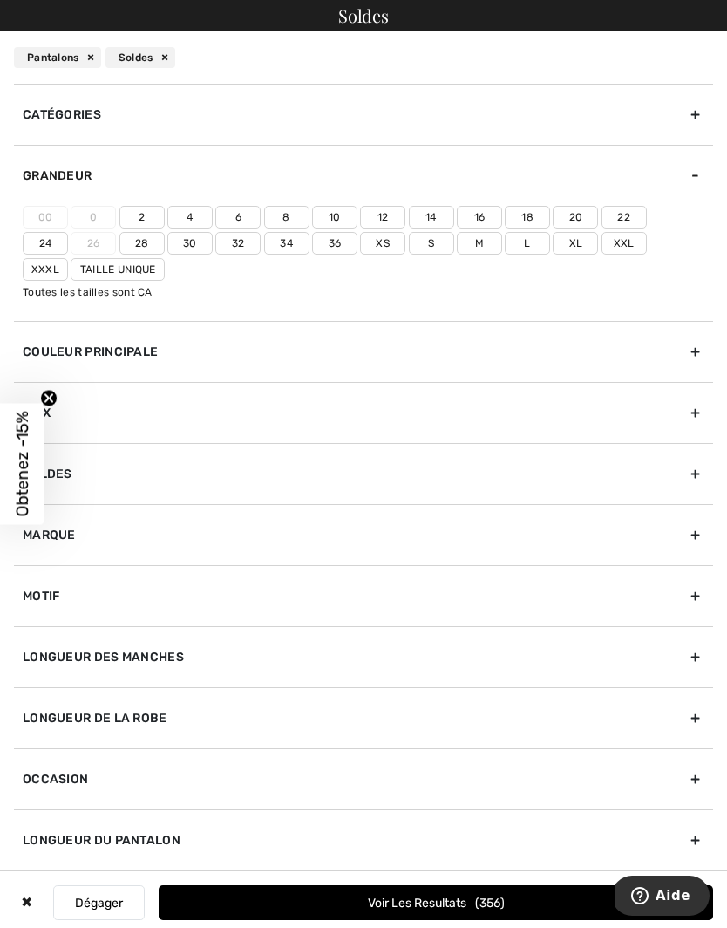
click at [282, 220] on label "8" at bounding box center [286, 217] width 45 height 23
click at [0, 0] on input"] "8" at bounding box center [0, 0] width 0 height 0
click at [331, 219] on label "10" at bounding box center [334, 217] width 45 height 23
click at [0, 0] on input"] "10" at bounding box center [0, 0] width 0 height 0
click at [690, 355] on div "Couleur Principale" at bounding box center [364, 351] width 700 height 61
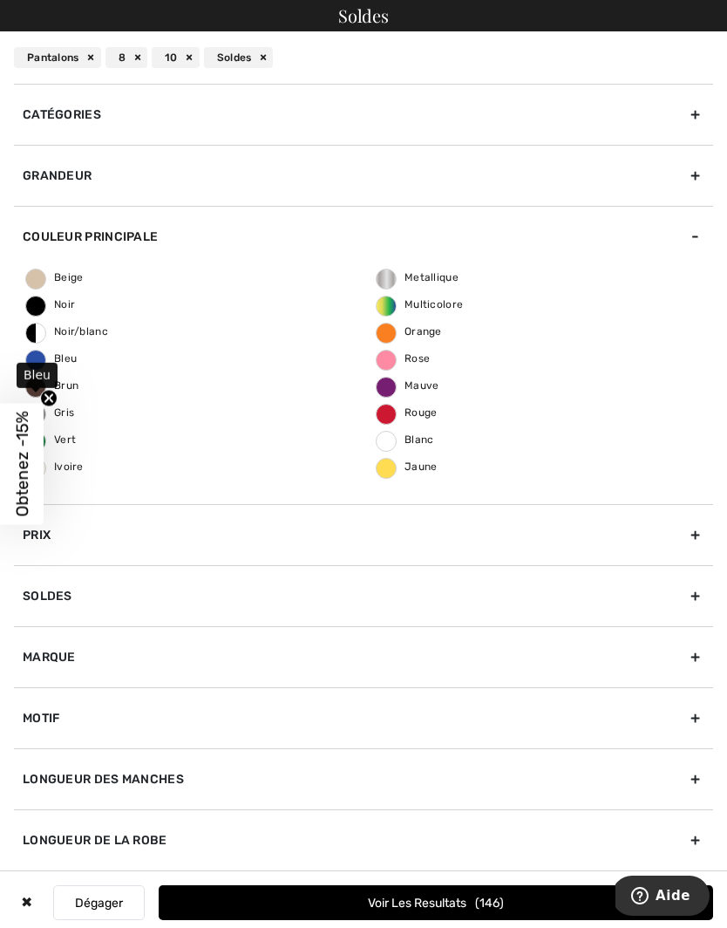
click at [42, 362] on span "Bleu" at bounding box center [51, 358] width 51 height 12
click at [0, 0] on input "Bleu" at bounding box center [0, 0] width 0 height 0
click at [535, 920] on button "Voir les resultats 36" at bounding box center [436, 902] width 555 height 35
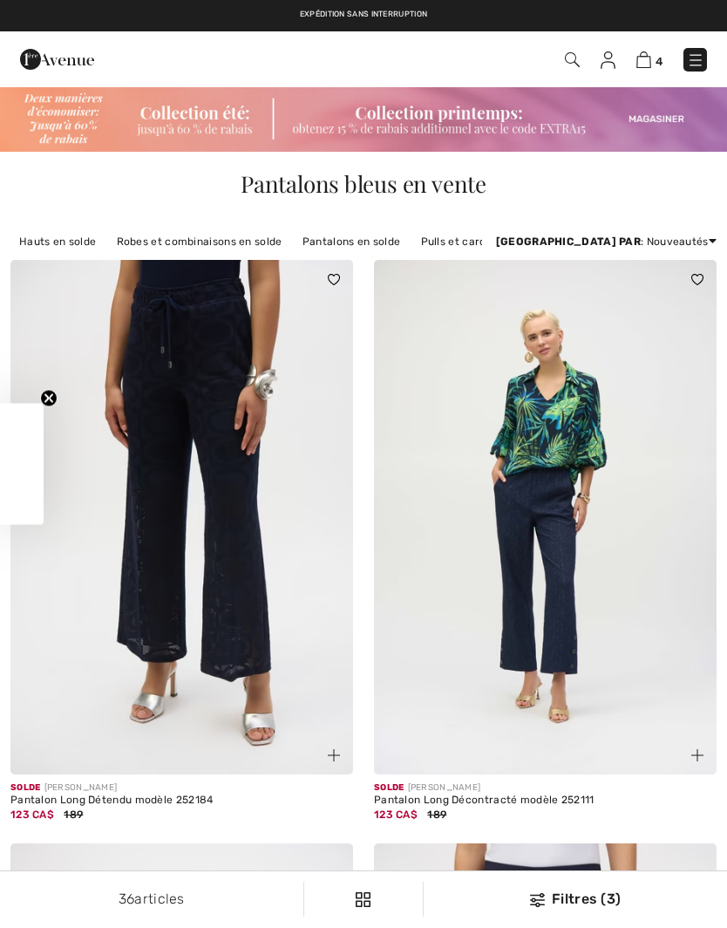
checkbox input "true"
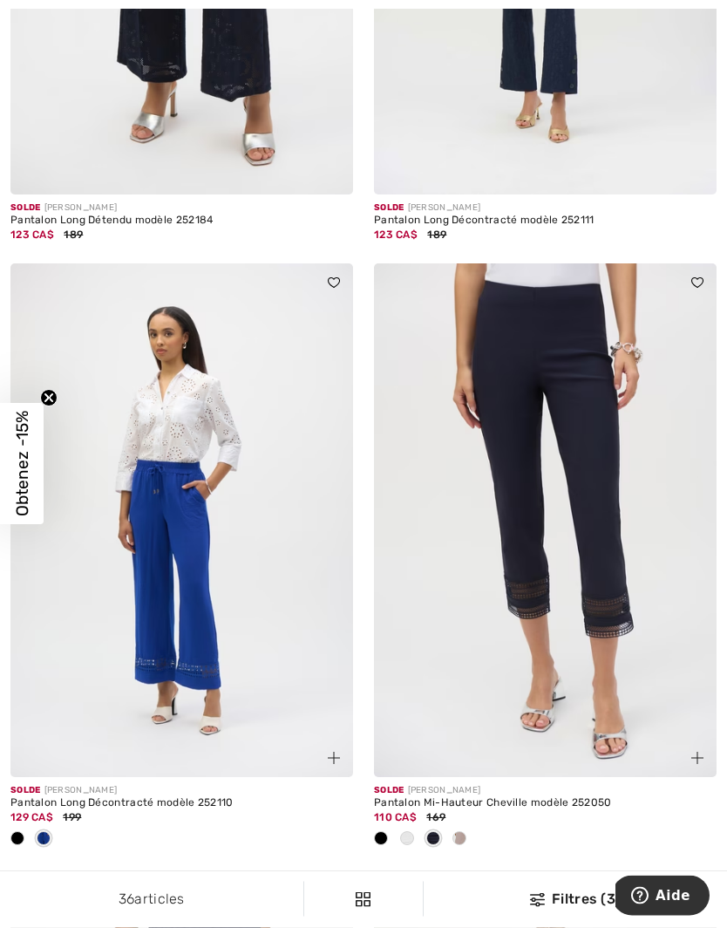
scroll to position [580, 0]
click at [578, 568] on img at bounding box center [545, 520] width 343 height 515
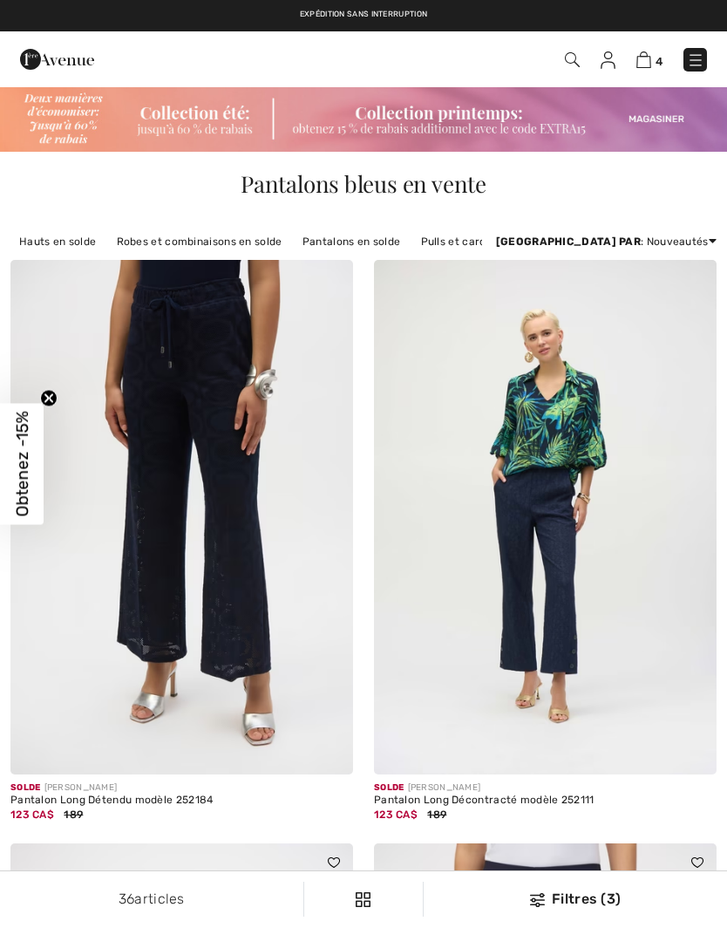
checkbox input "true"
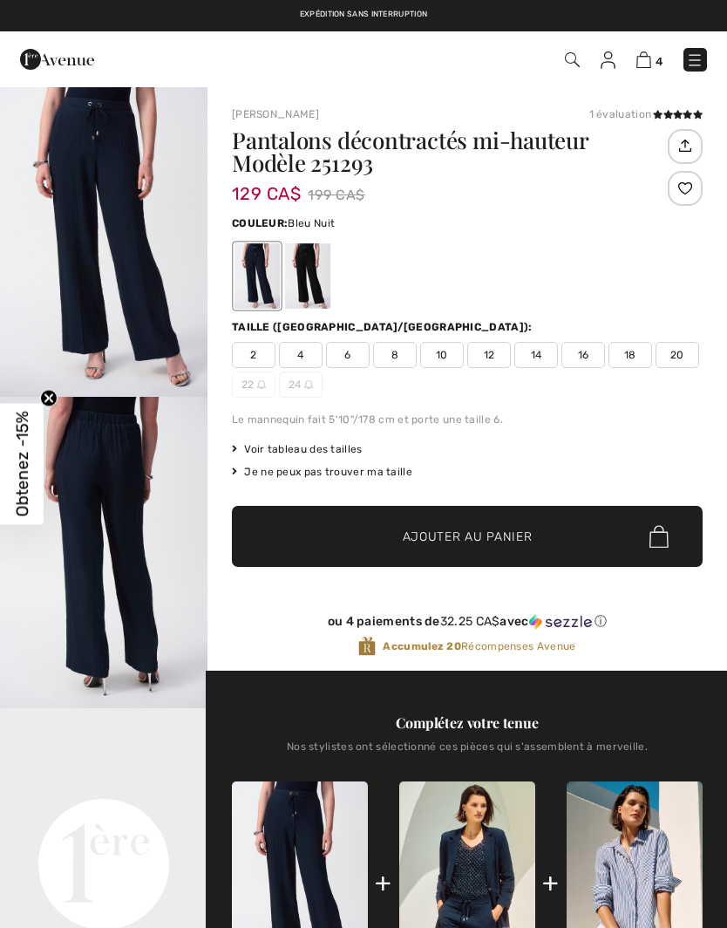
checkbox input "true"
click at [304, 279] on div at bounding box center [307, 275] width 45 height 65
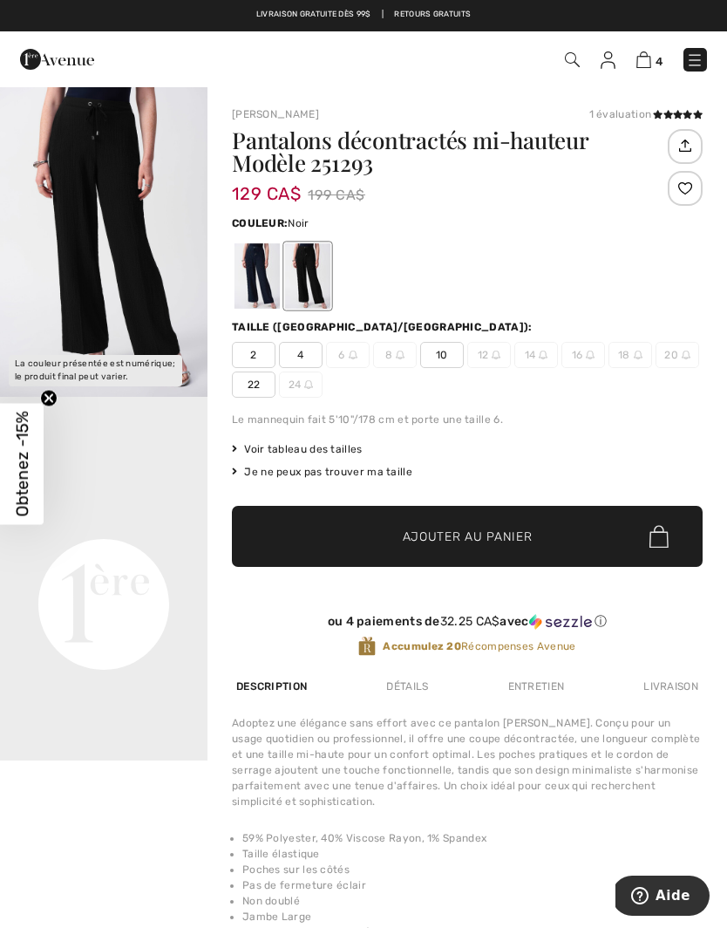
click at [241, 302] on div at bounding box center [257, 275] width 45 height 65
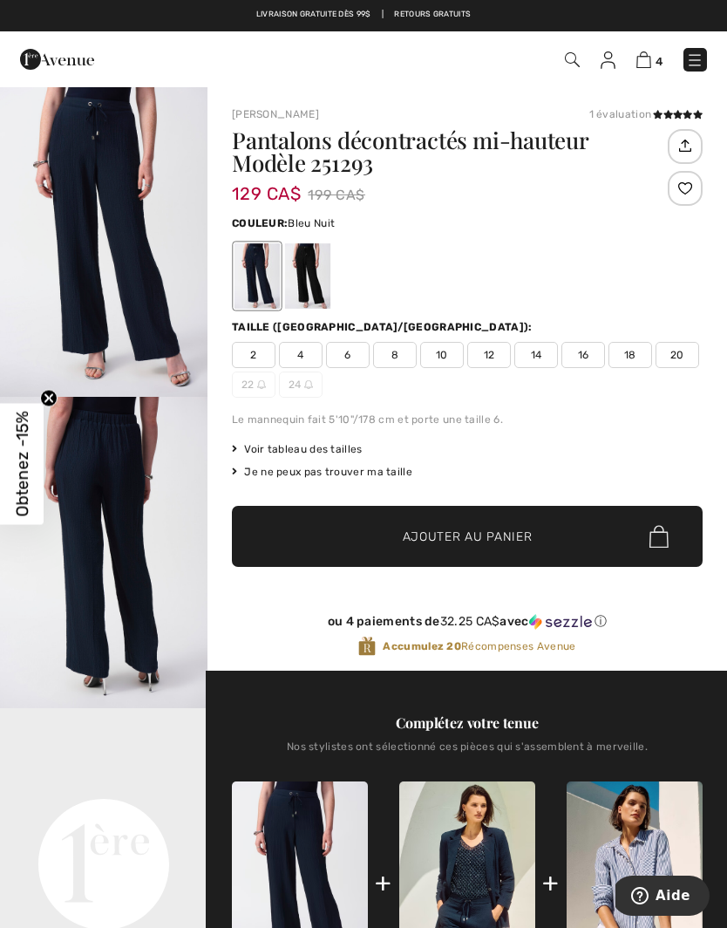
click at [400, 356] on span "8" at bounding box center [395, 355] width 44 height 26
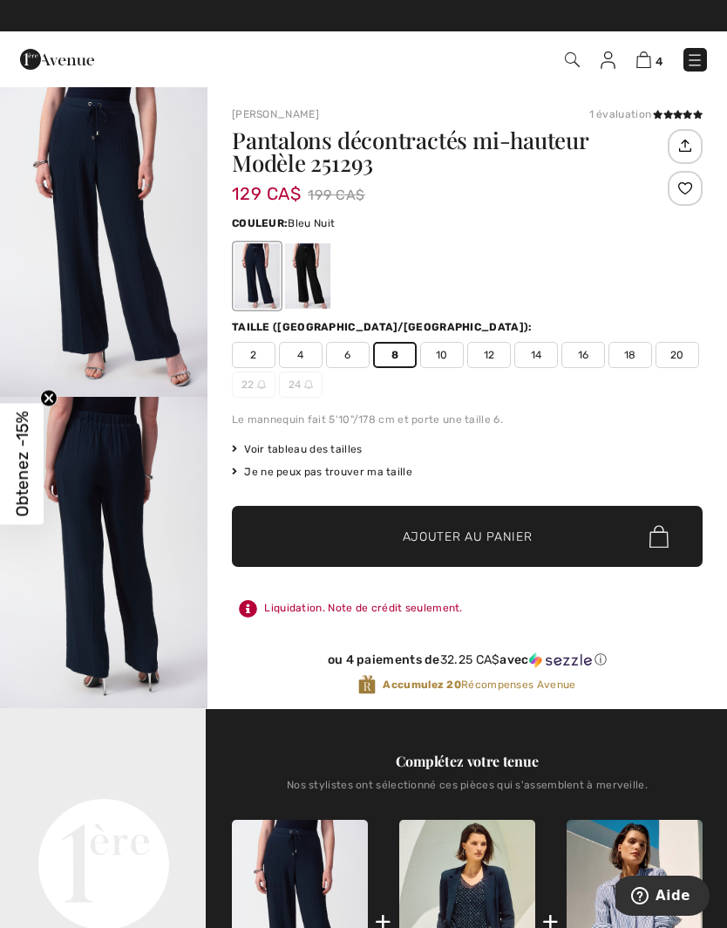
click at [474, 536] on span "Ajouter au panier" at bounding box center [468, 537] width 130 height 18
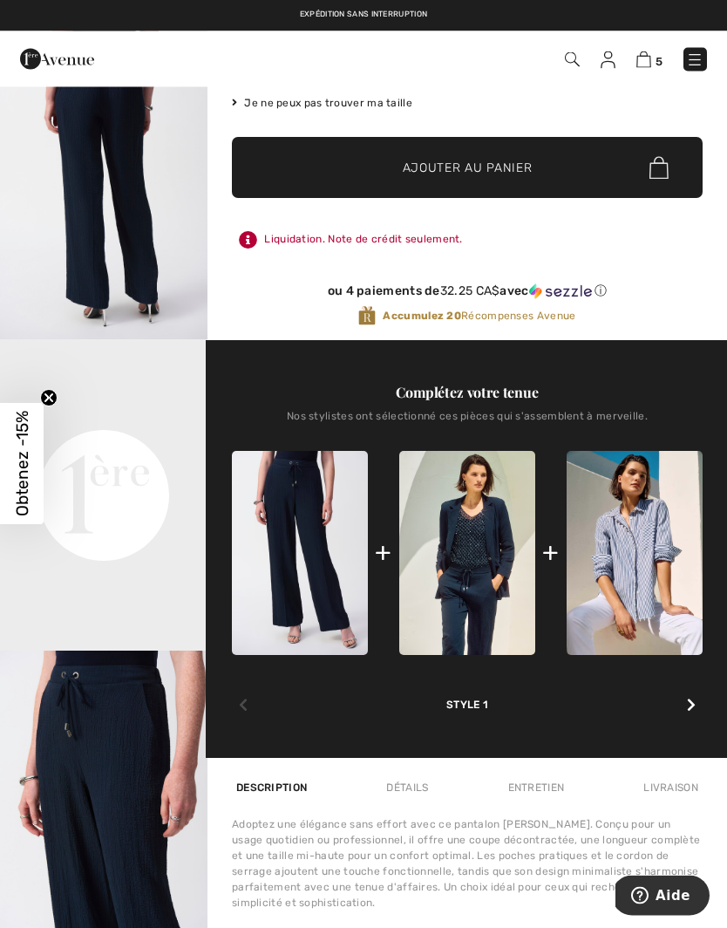
scroll to position [369, 0]
click at [687, 712] on icon at bounding box center [691, 705] width 9 height 14
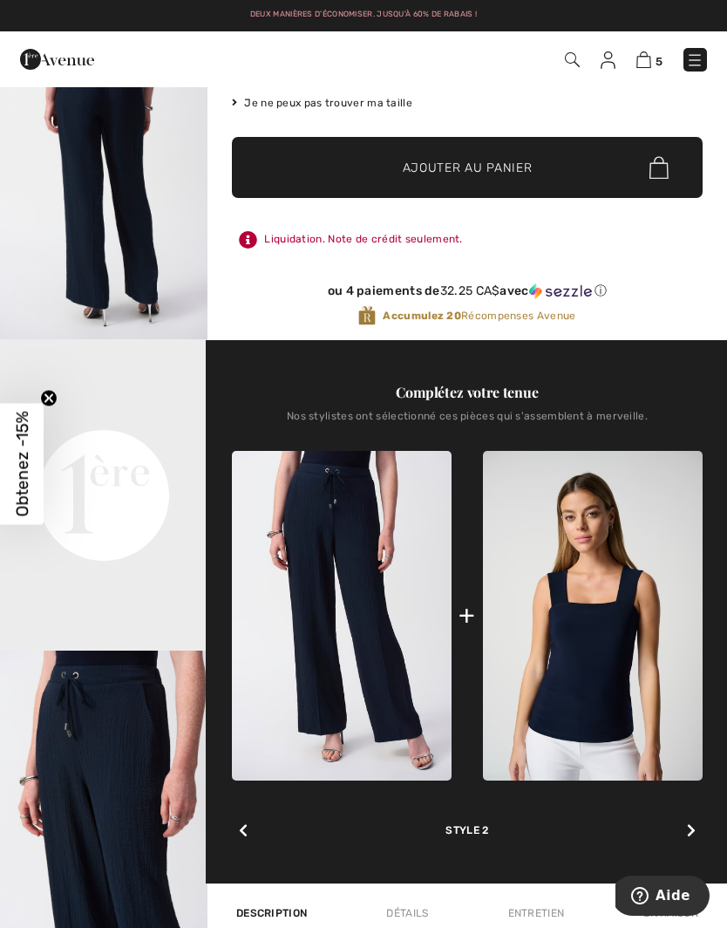
click at [686, 827] on div at bounding box center [691, 831] width 23 height 35
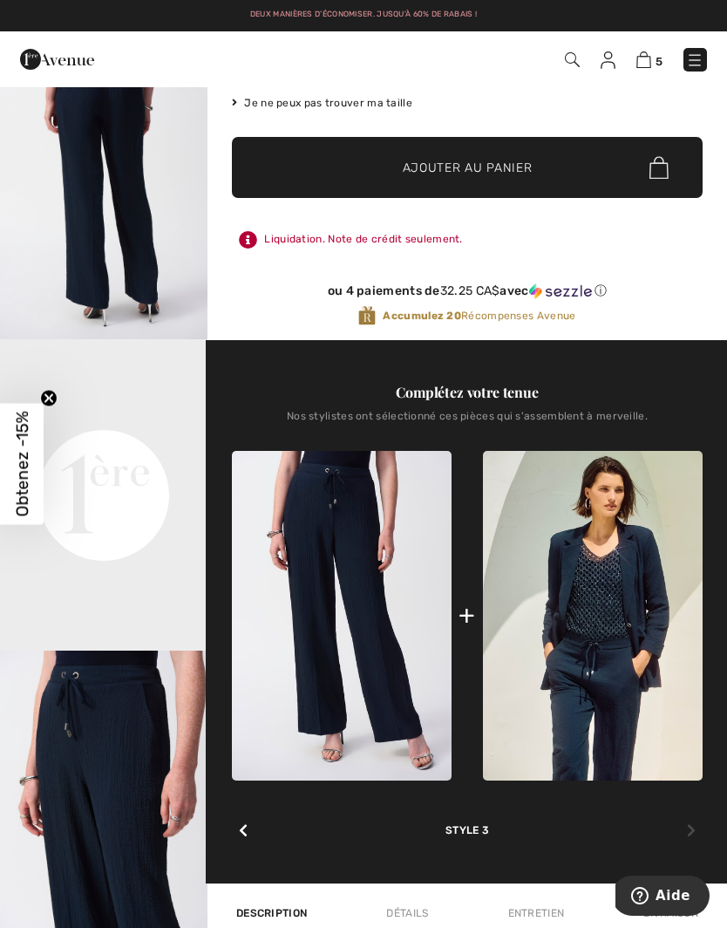
click at [683, 825] on div at bounding box center [691, 831] width 23 height 35
click at [242, 828] on icon at bounding box center [243, 830] width 9 height 14
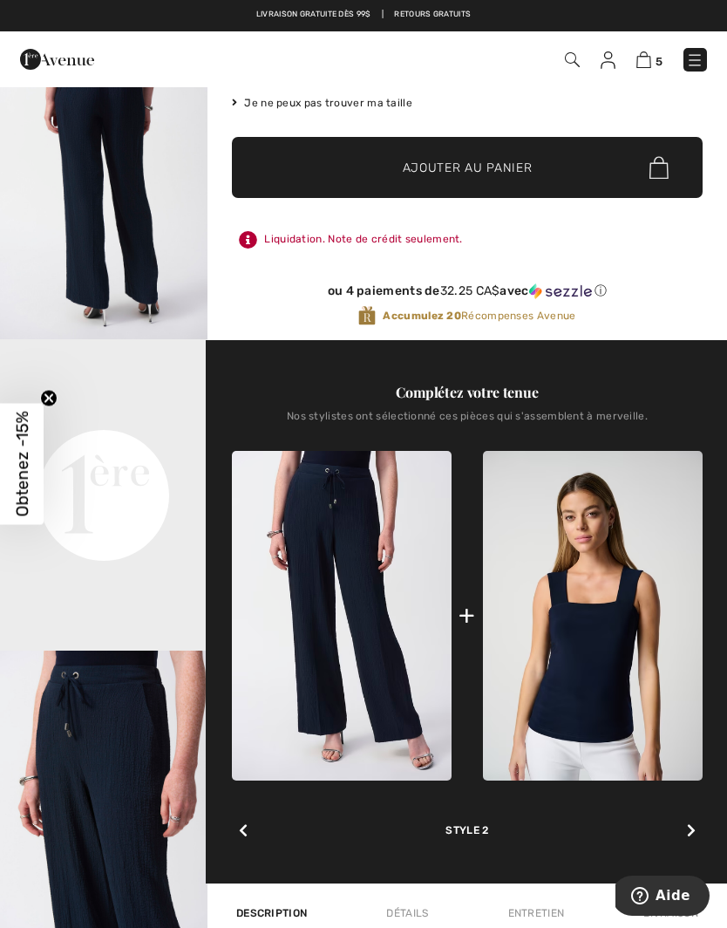
click at [252, 816] on div "Style 2" at bounding box center [467, 810] width 471 height 58
click at [239, 823] on div at bounding box center [243, 831] width 23 height 35
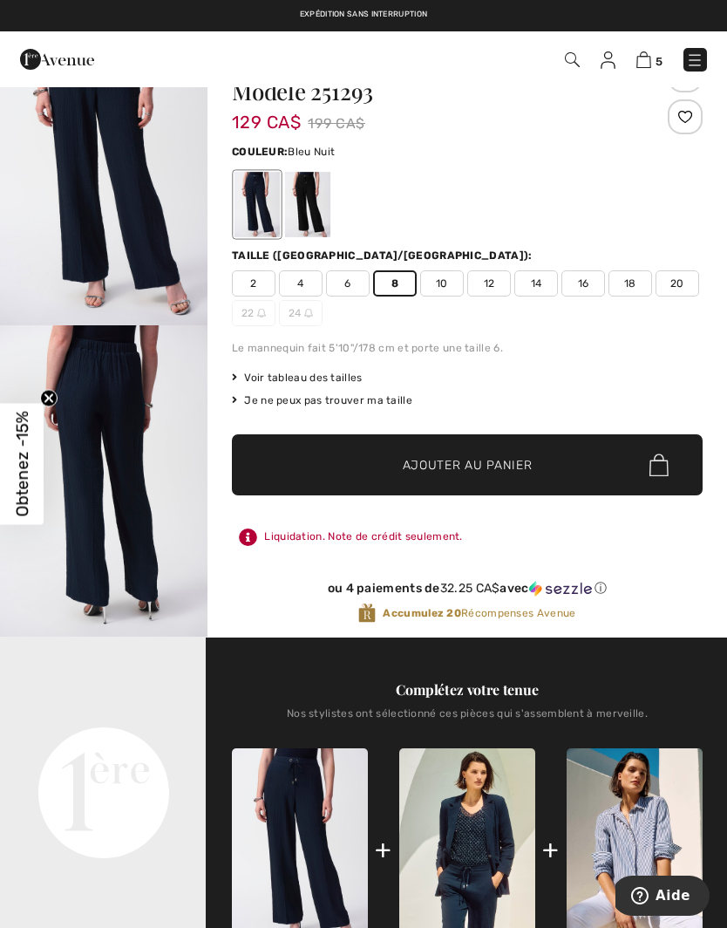
scroll to position [0, 0]
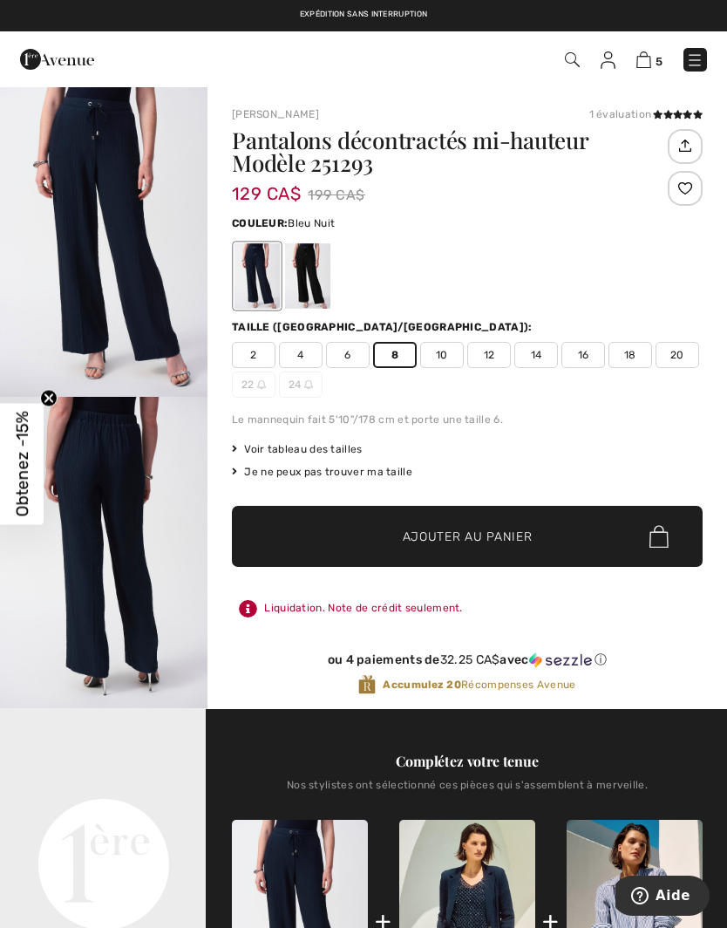
click at [651, 62] on img at bounding box center [644, 59] width 15 height 17
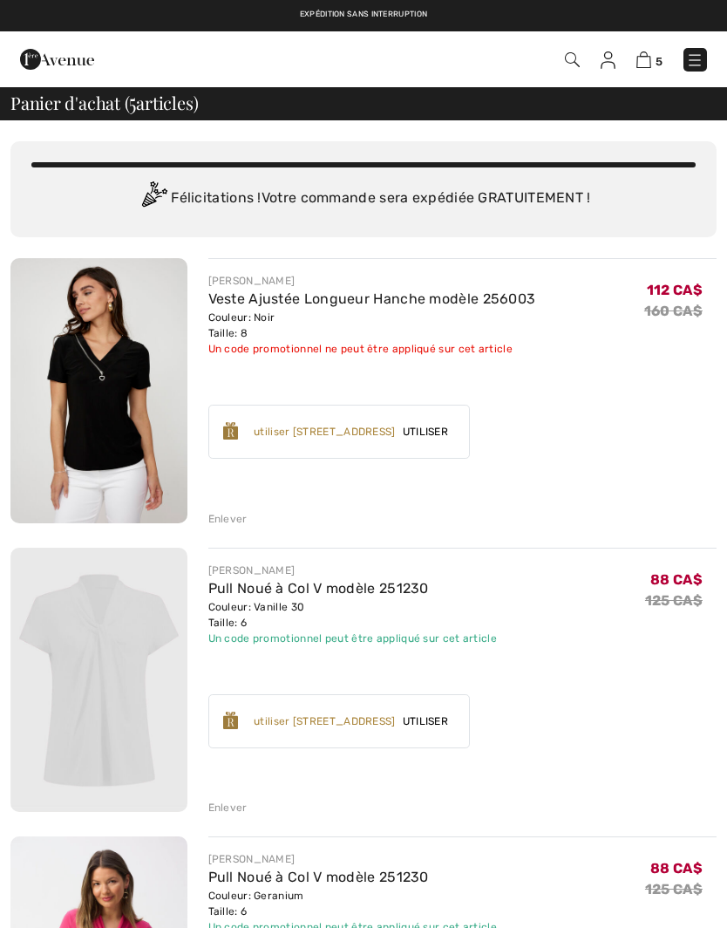
checkbox input "true"
click at [112, 402] on img at bounding box center [98, 390] width 177 height 265
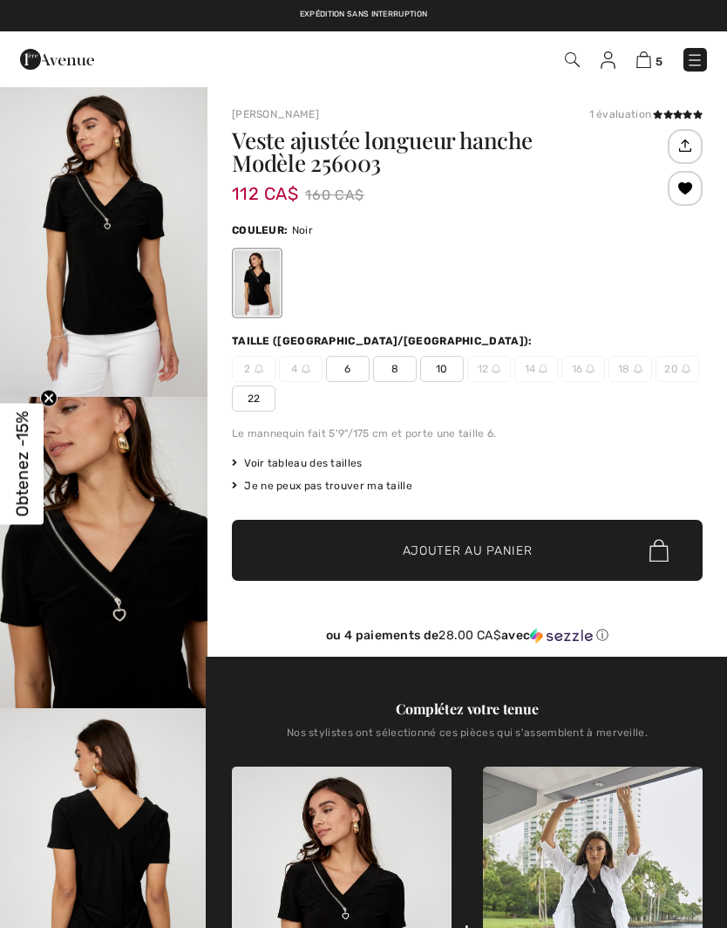
checkbox input "true"
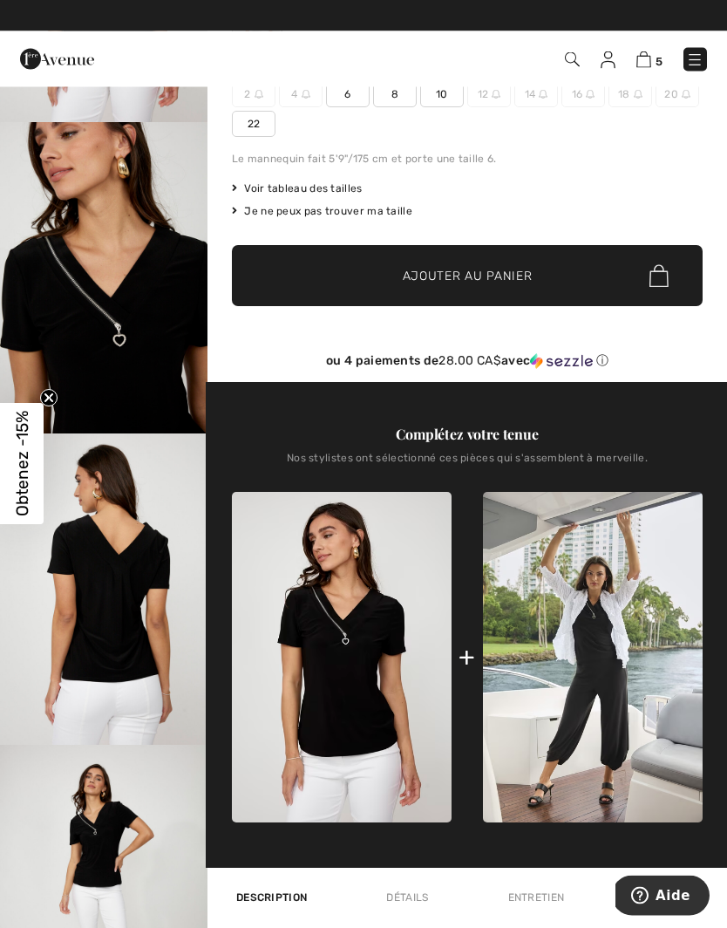
scroll to position [277, 0]
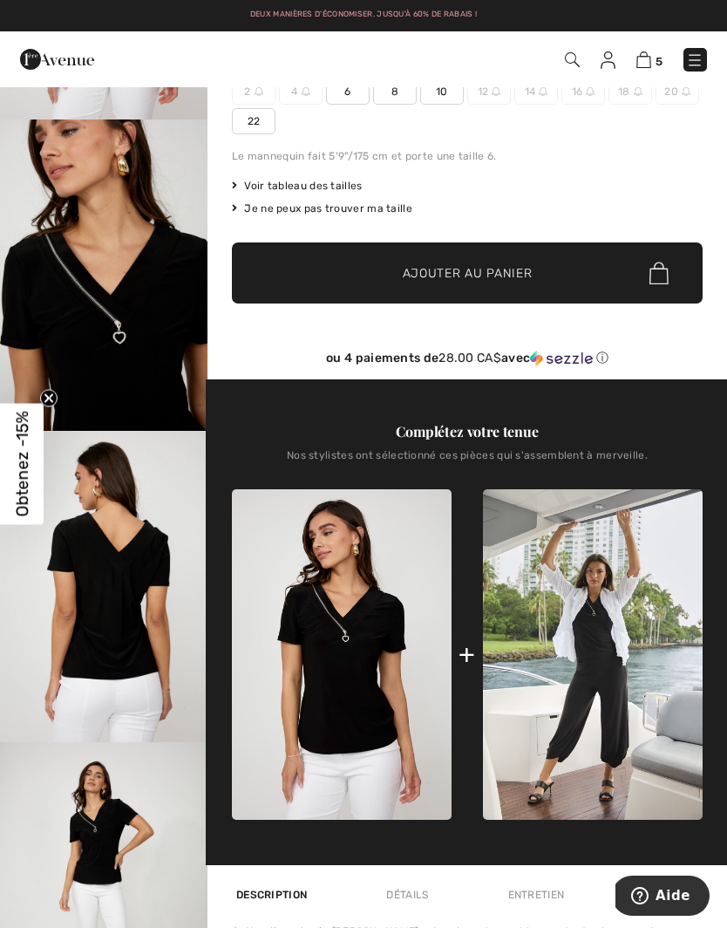
click at [118, 642] on img "3 / 4" at bounding box center [104, 586] width 208 height 311
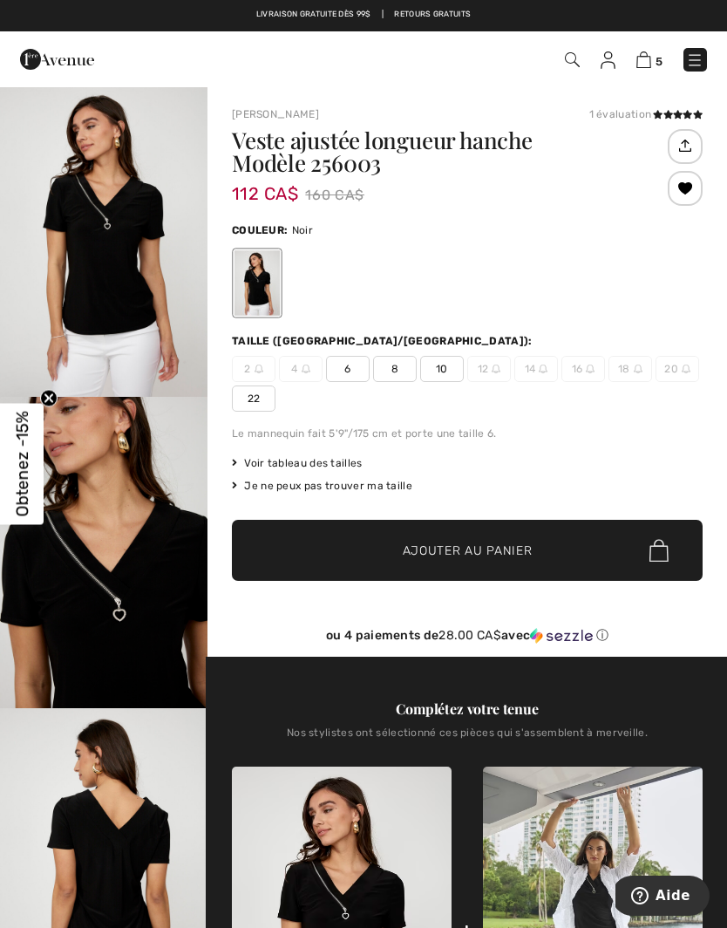
click at [652, 58] on img at bounding box center [644, 59] width 15 height 17
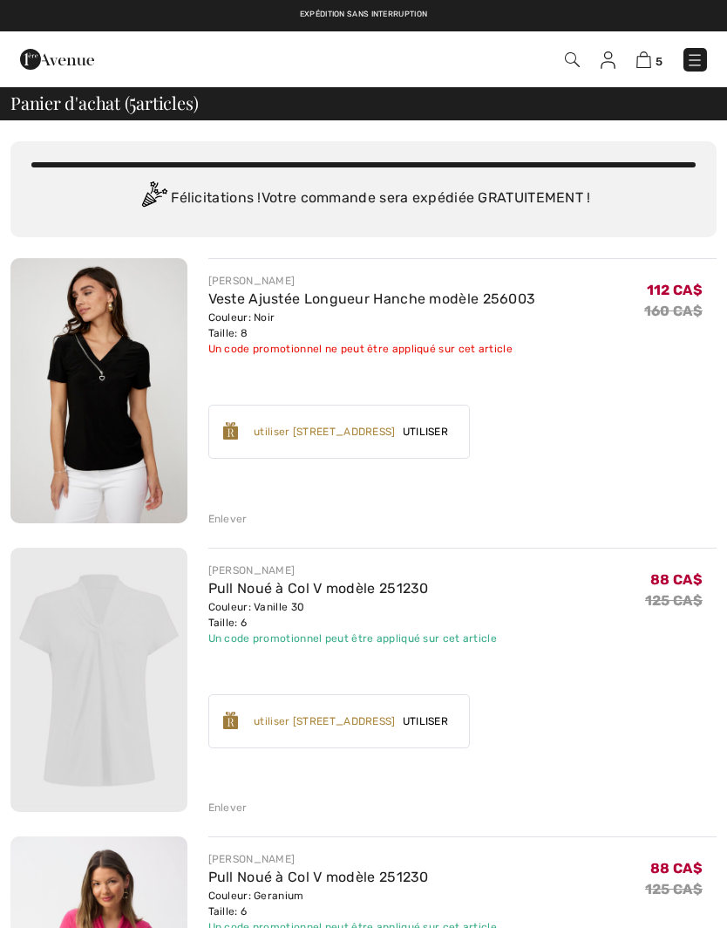
checkbox input "true"
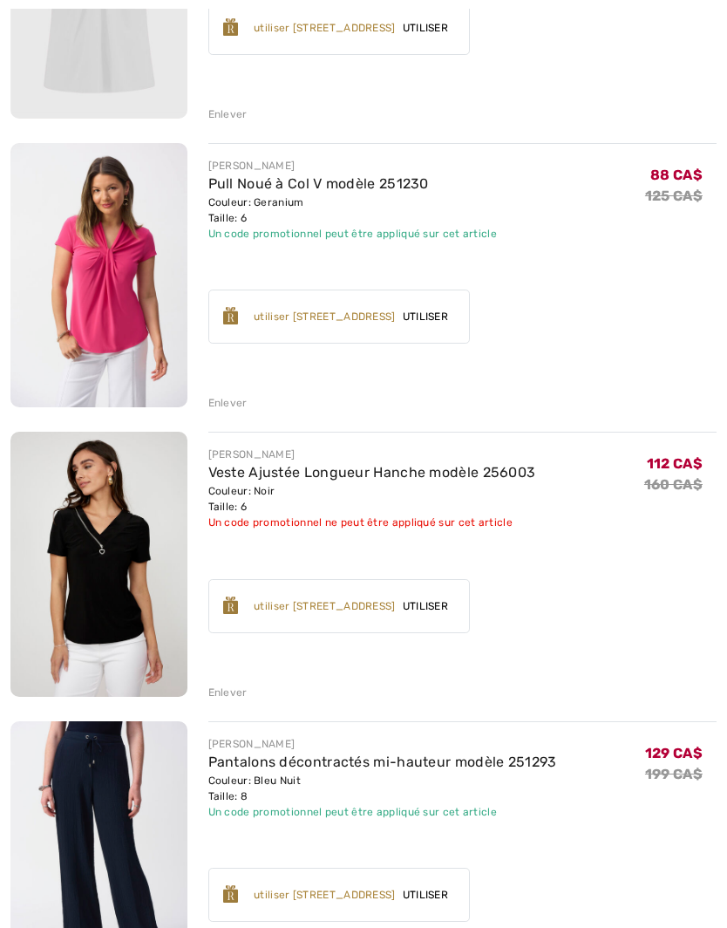
scroll to position [693, 0]
click at [228, 690] on div "Enlever" at bounding box center [227, 693] width 39 height 16
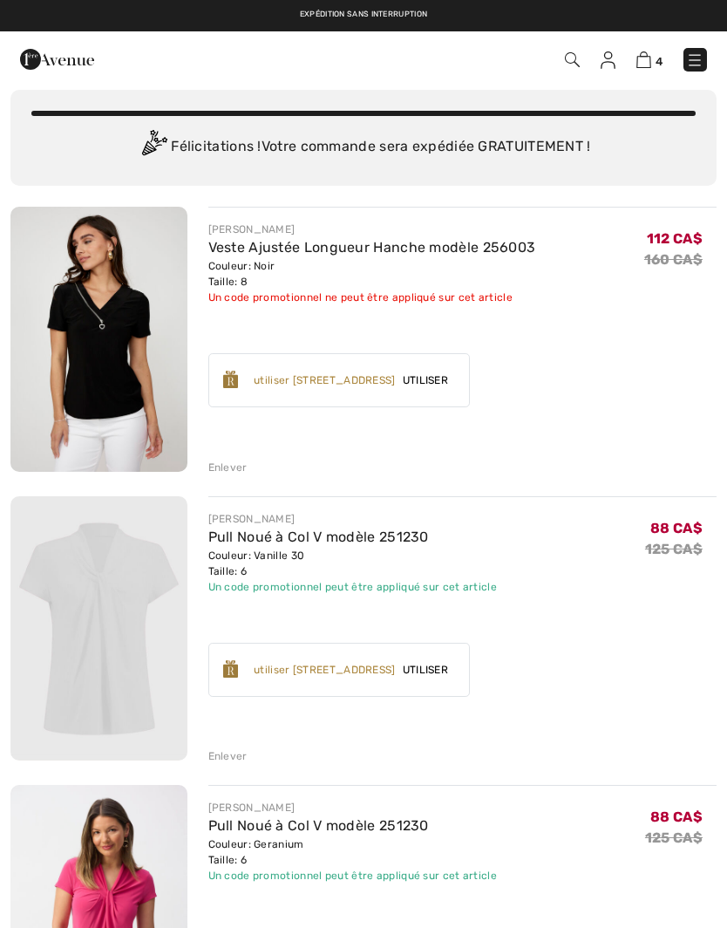
scroll to position [0, 0]
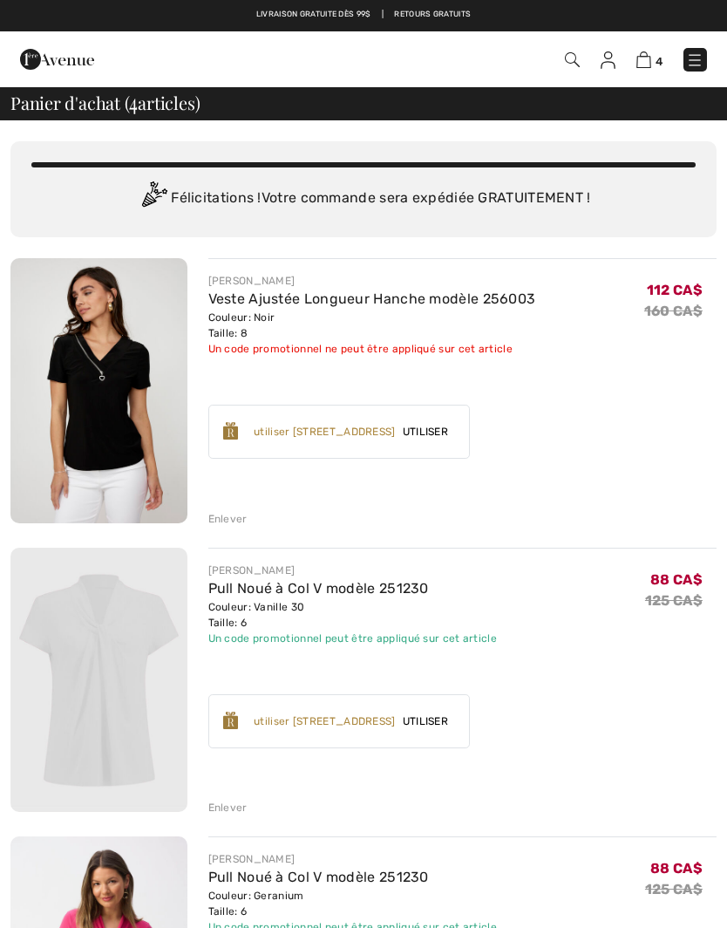
click at [650, 56] on img at bounding box center [644, 59] width 15 height 17
checkbox input "true"
